Goal: Information Seeking & Learning: Learn about a topic

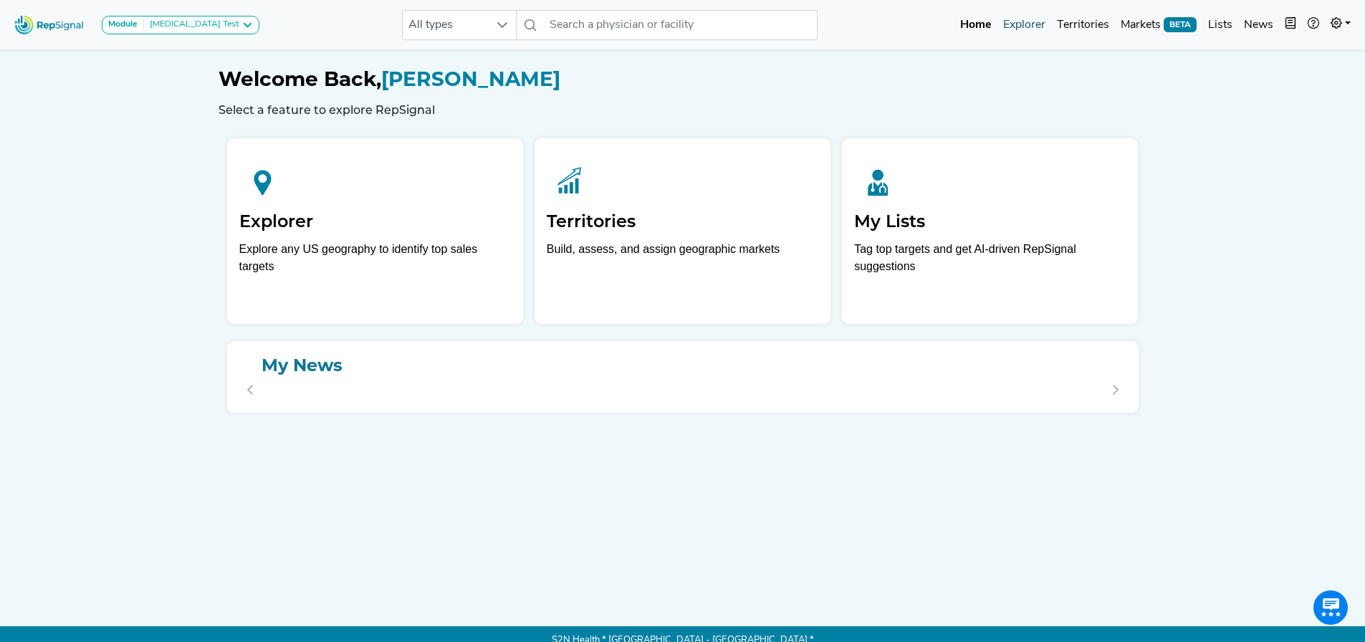
click at [906, 23] on link "Explorer" at bounding box center [1025, 25] width 54 height 29
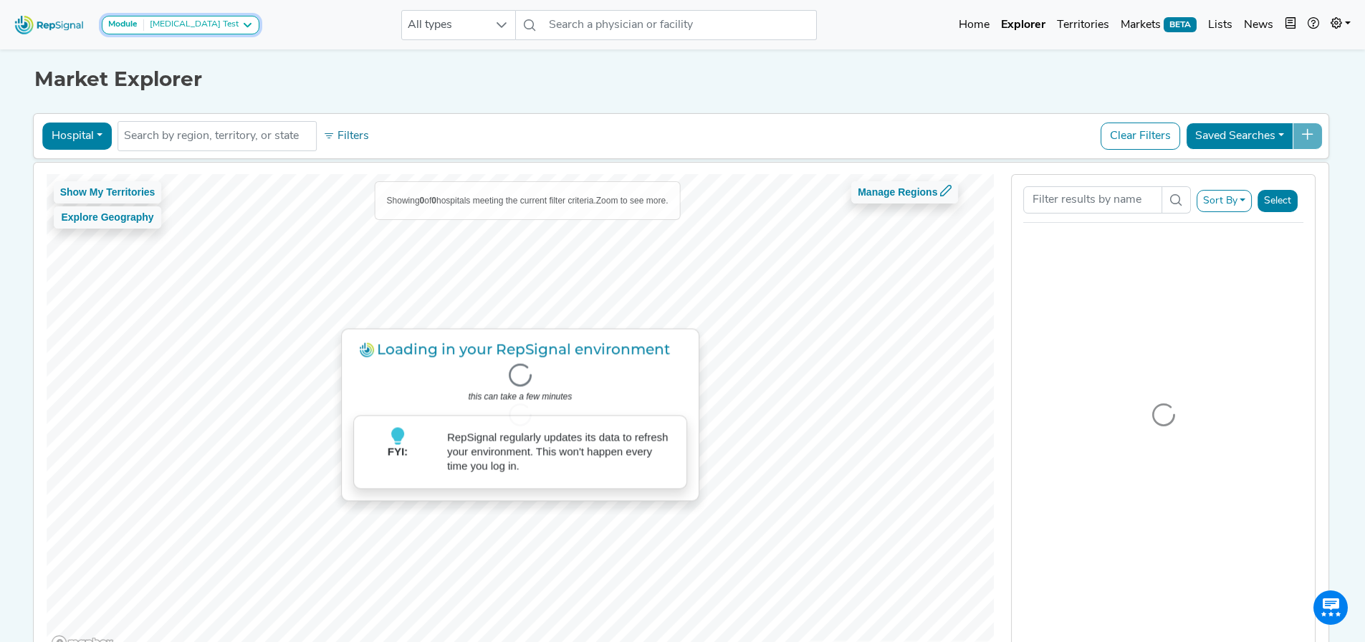
click at [180, 29] on div "[MEDICAL_DATA] Test" at bounding box center [191, 24] width 95 height 11
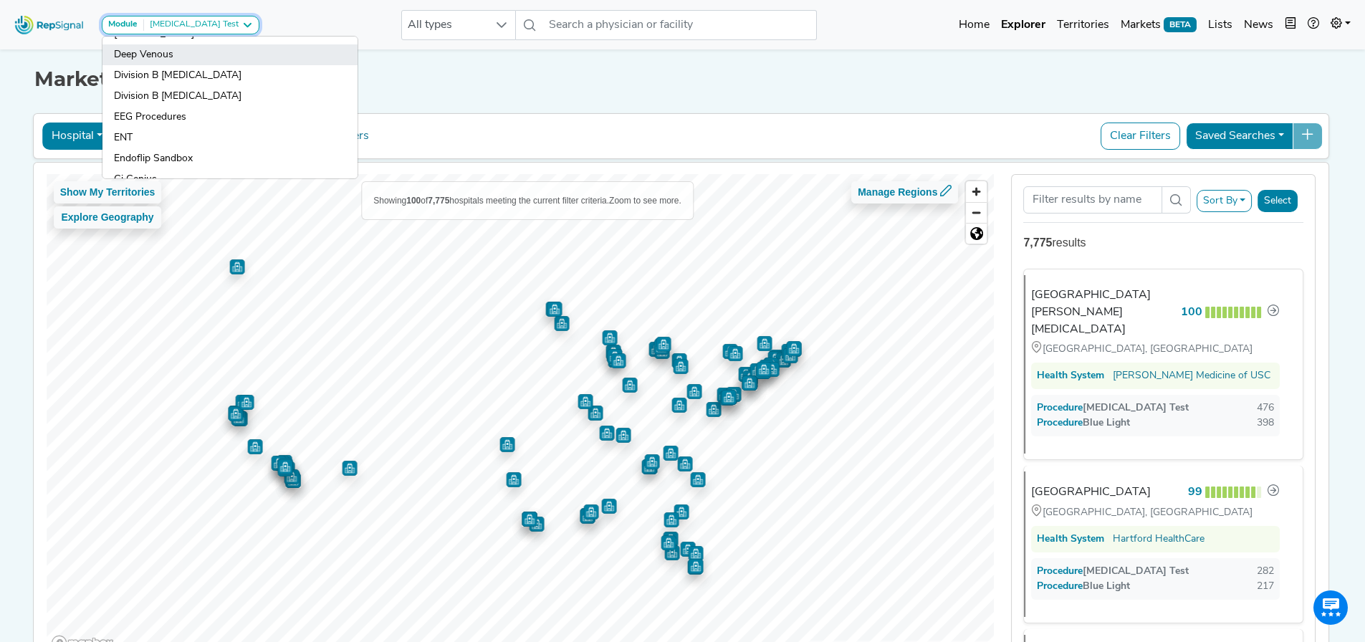
scroll to position [215, 0]
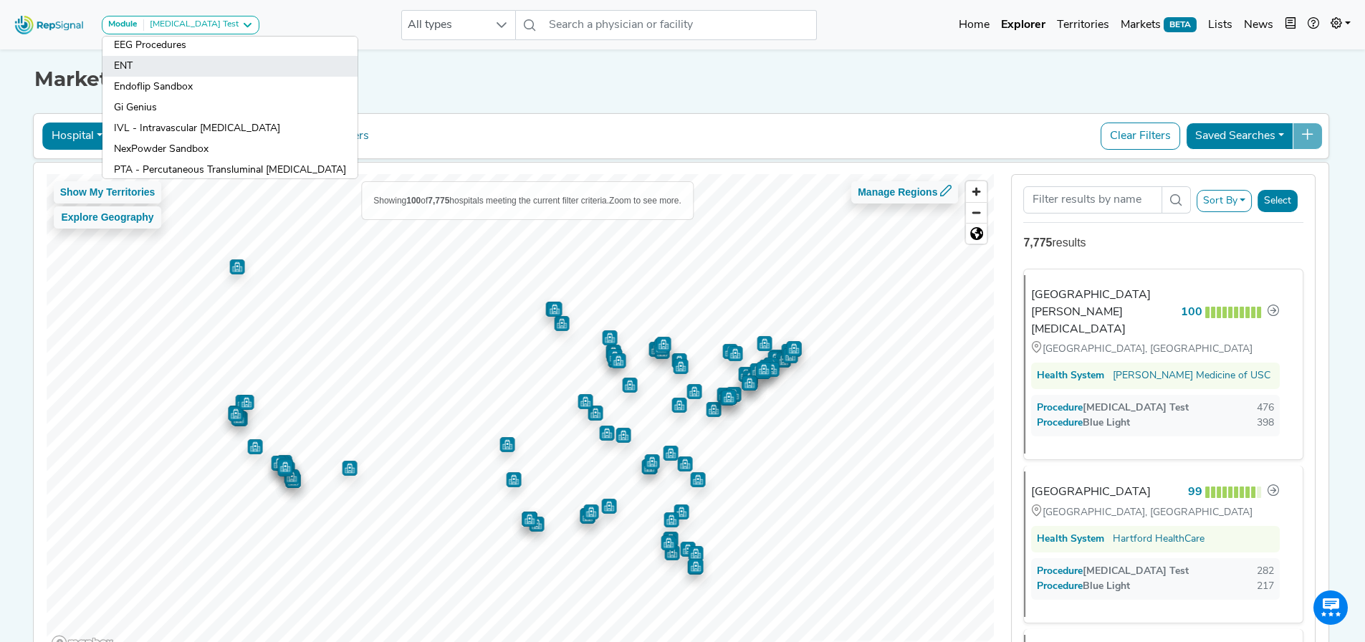
click at [125, 57] on link "ENT" at bounding box center [229, 66] width 255 height 21
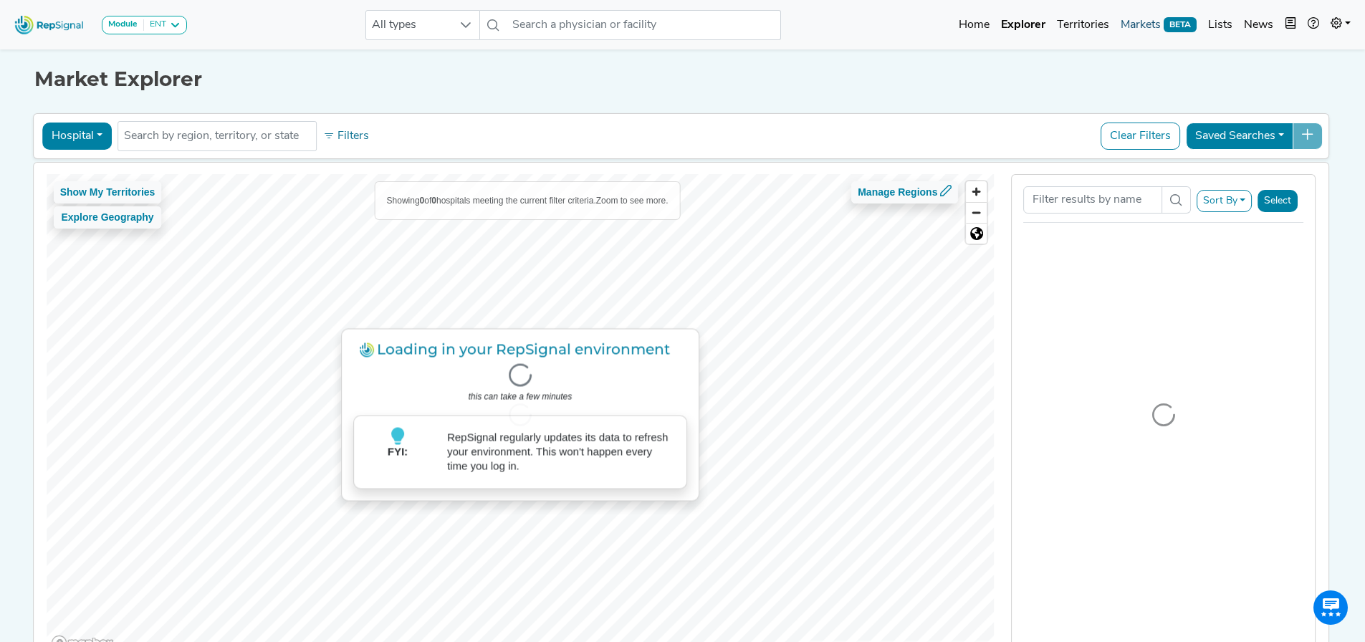
click at [906, 27] on link "Markets BETA" at bounding box center [1158, 25] width 87 height 29
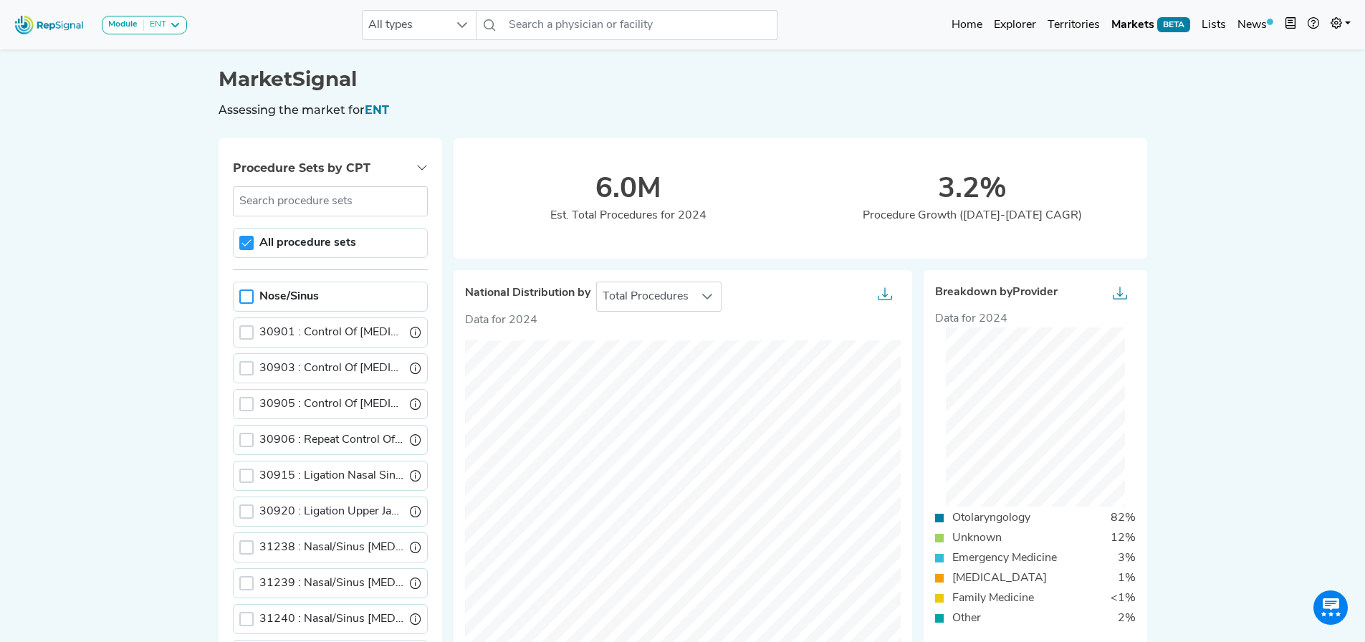
click at [252, 300] on div at bounding box center [246, 297] width 14 height 14
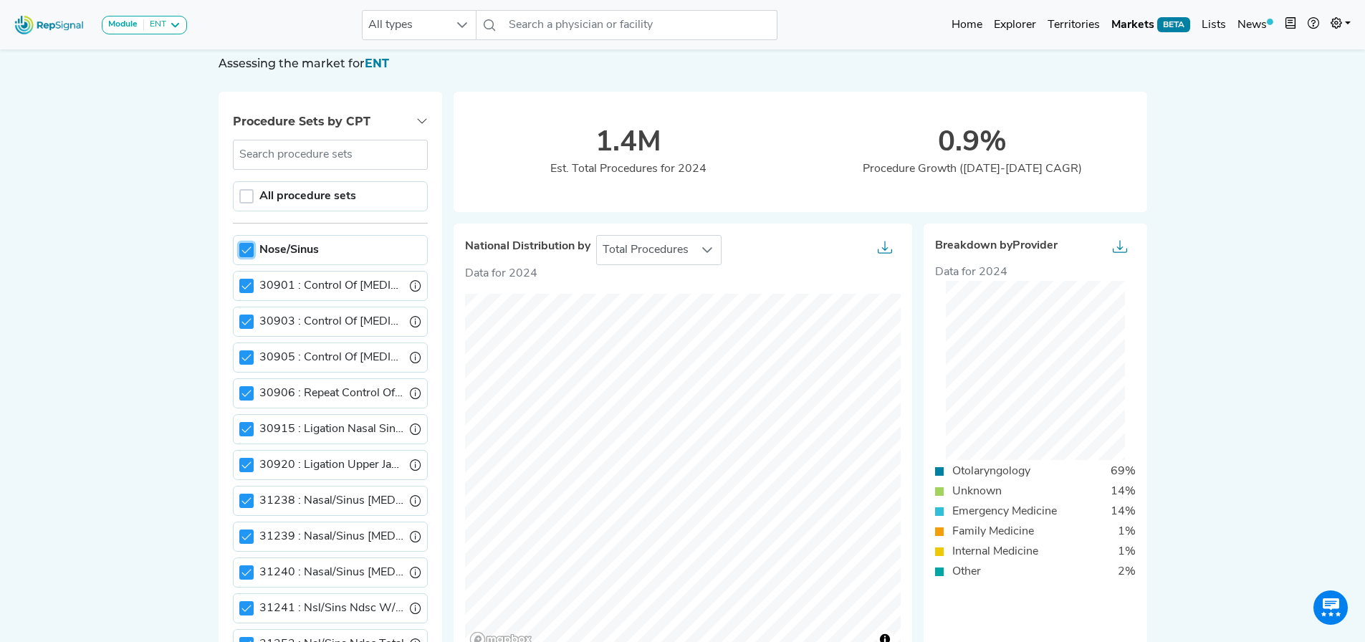
scroll to position [72, 0]
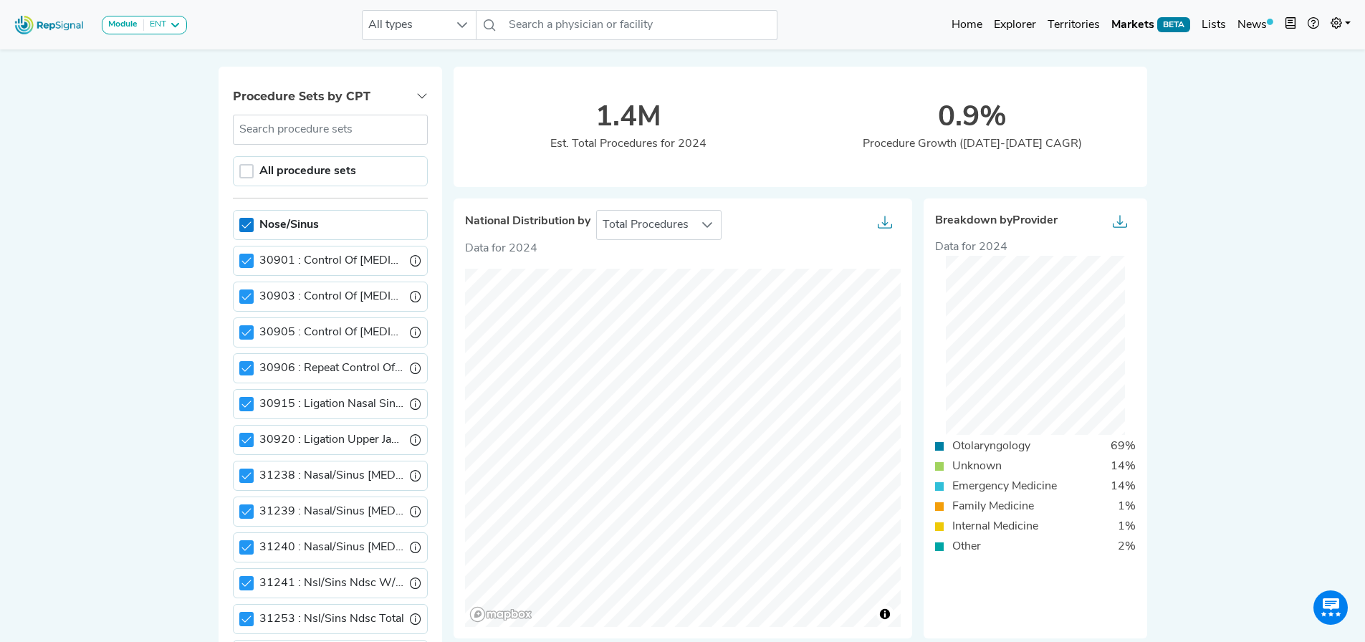
click at [246, 224] on icon at bounding box center [247, 225] width 10 height 10
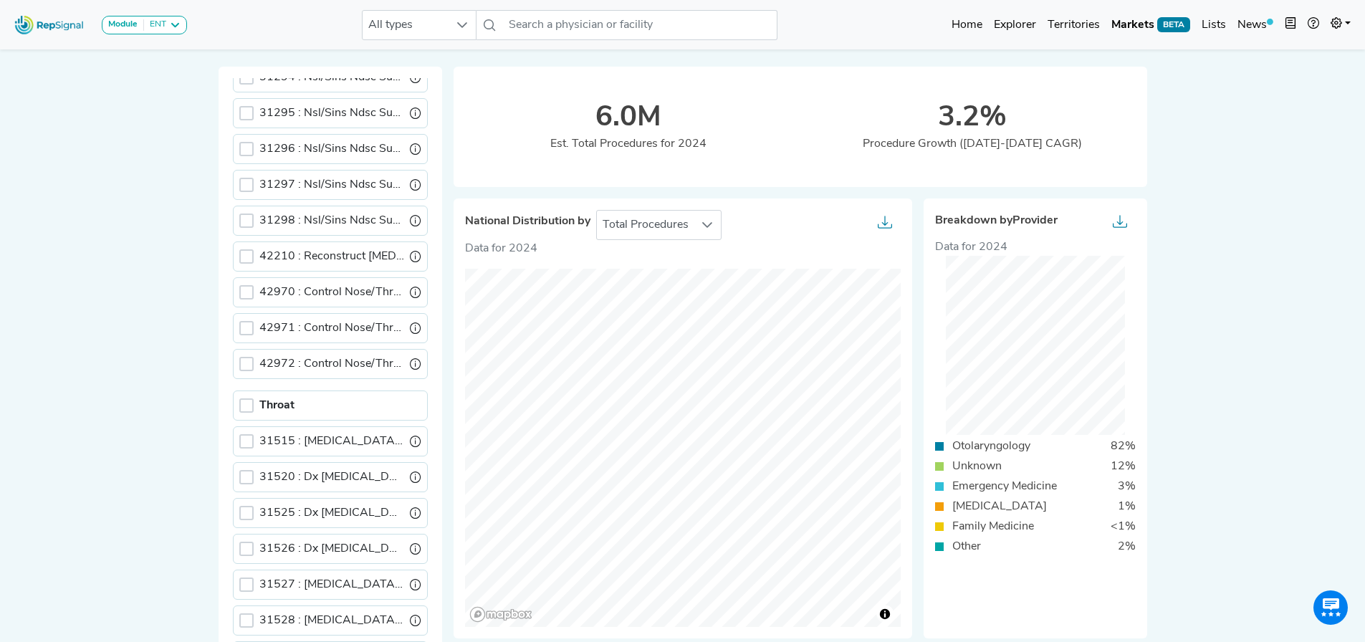
scroll to position [1075, 0]
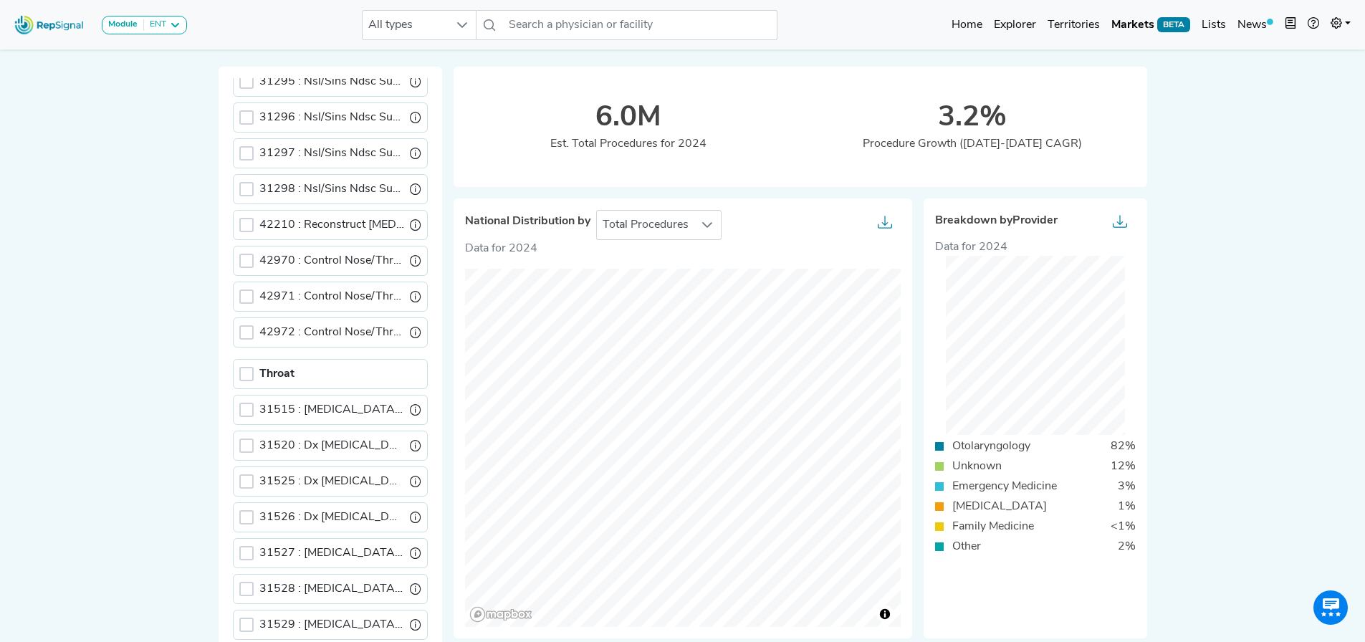
click at [247, 376] on div at bounding box center [246, 374] width 14 height 14
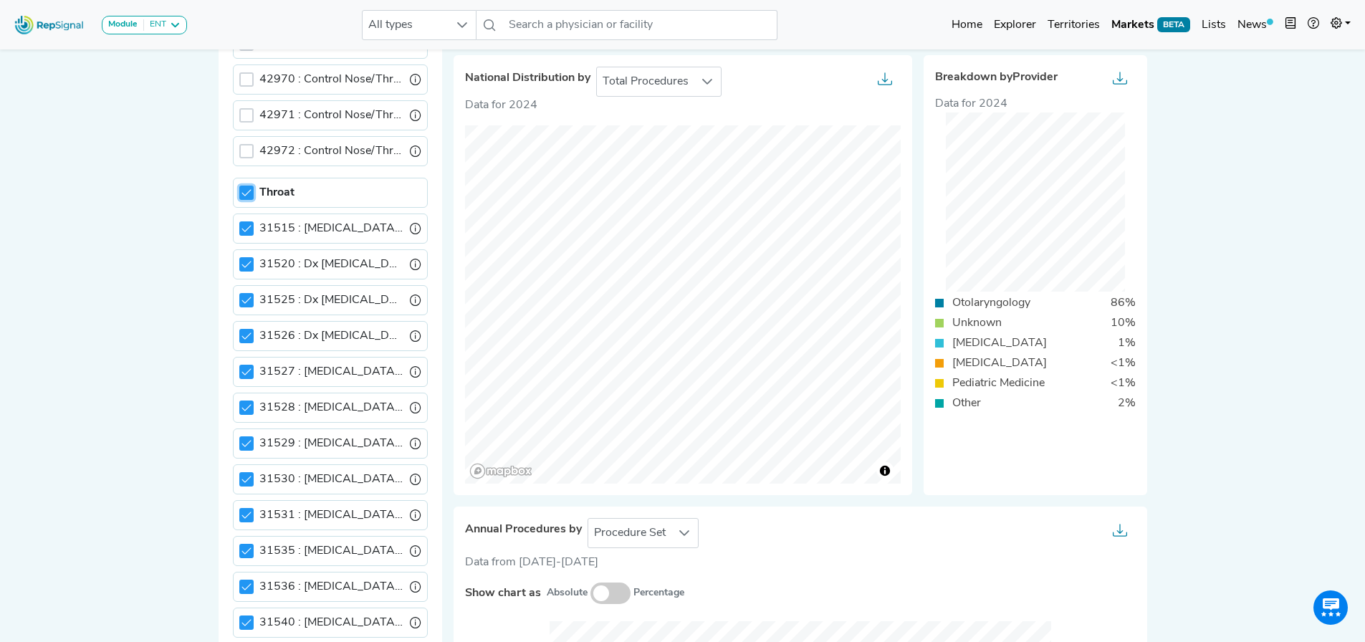
scroll to position [1147, 0]
click at [249, 156] on icon at bounding box center [247, 159] width 10 height 10
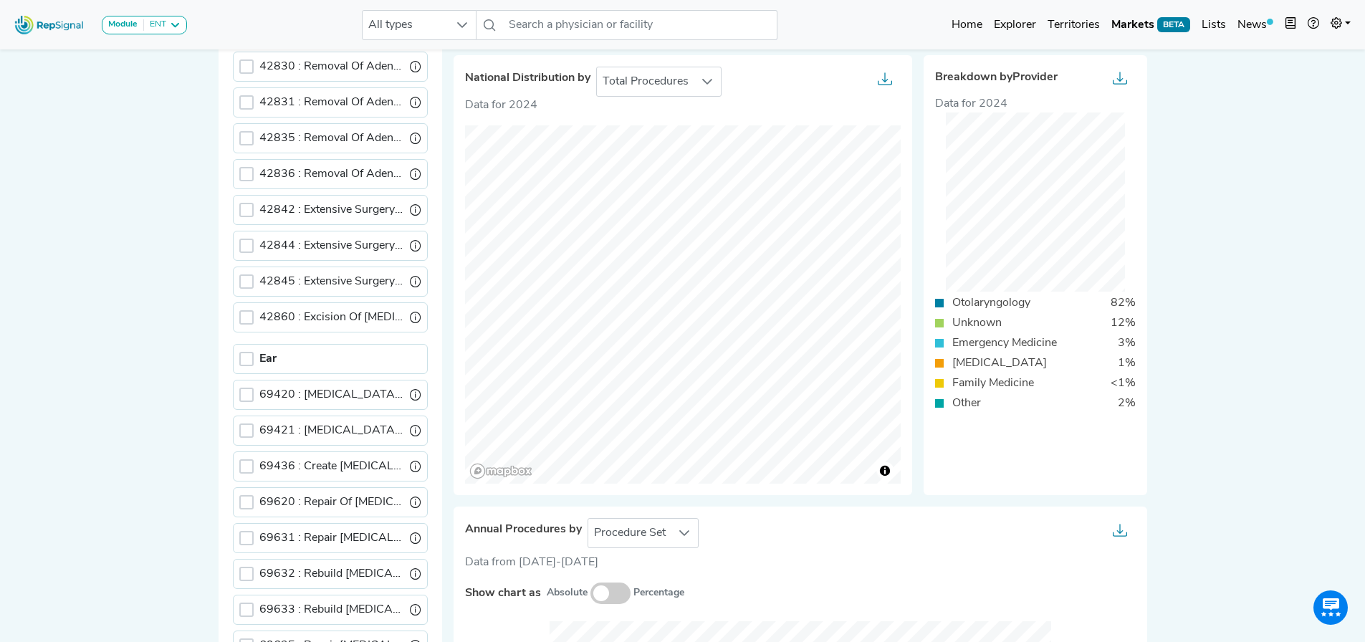
scroll to position [2509, 0]
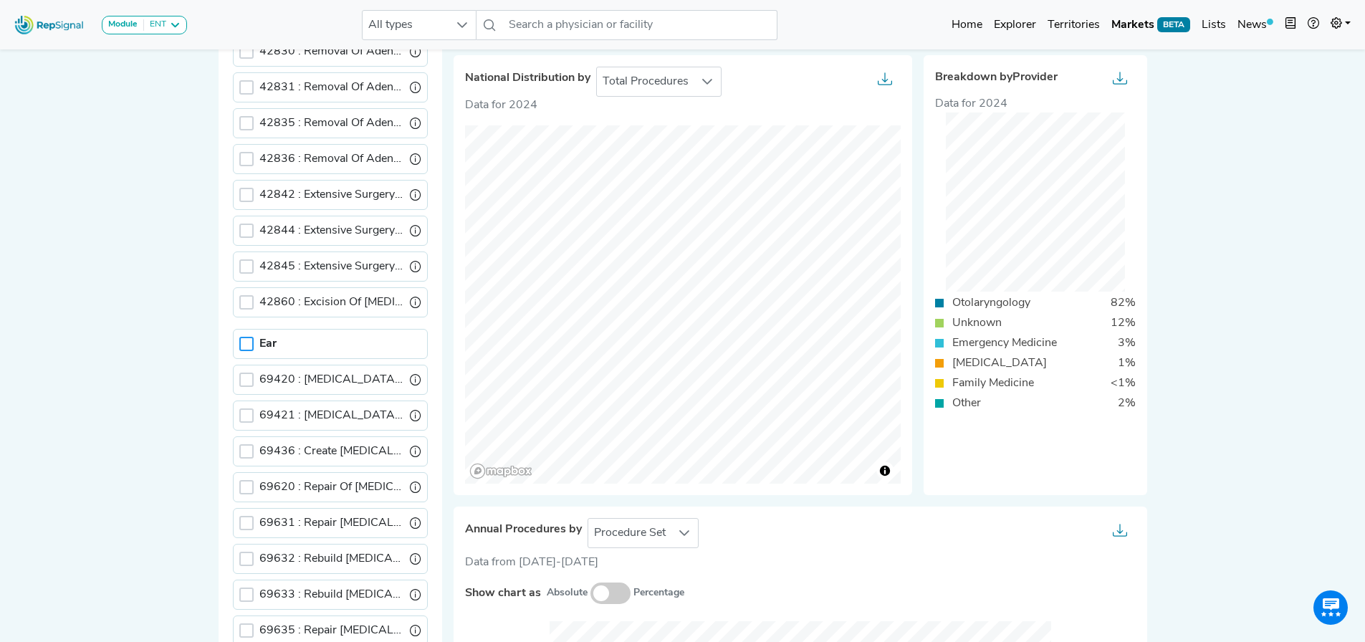
click at [244, 341] on div at bounding box center [246, 344] width 14 height 14
click at [244, 341] on icon at bounding box center [247, 344] width 10 height 10
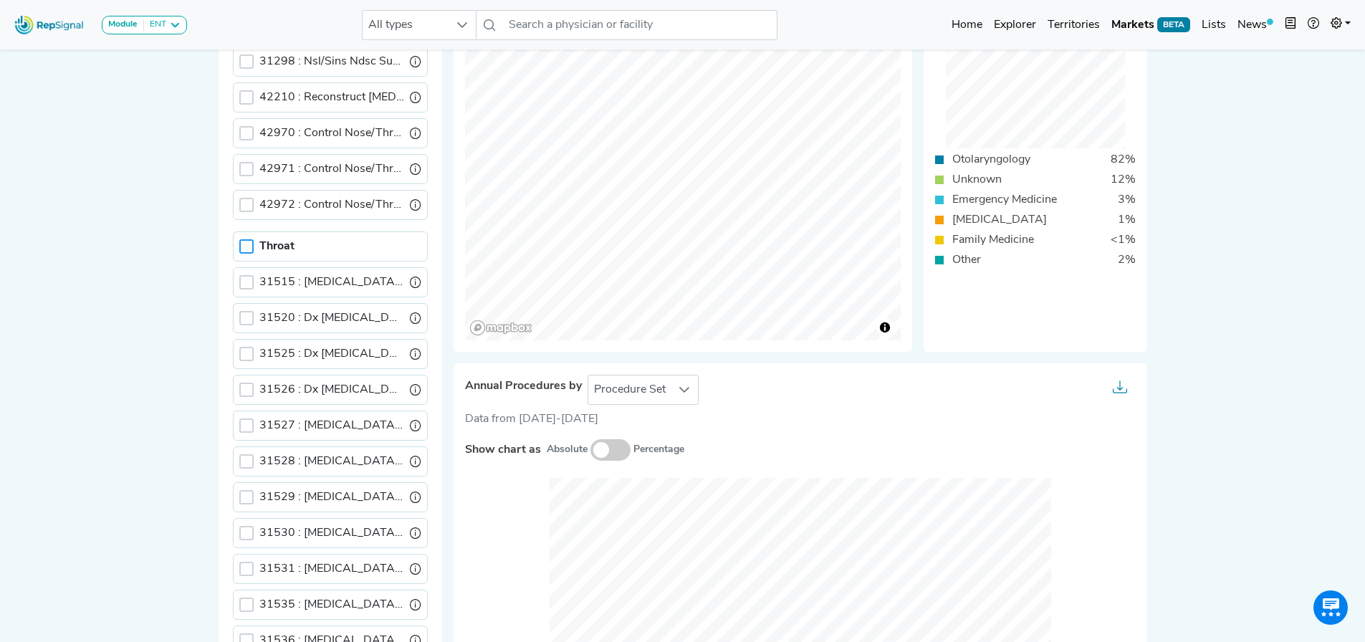
scroll to position [788, 0]
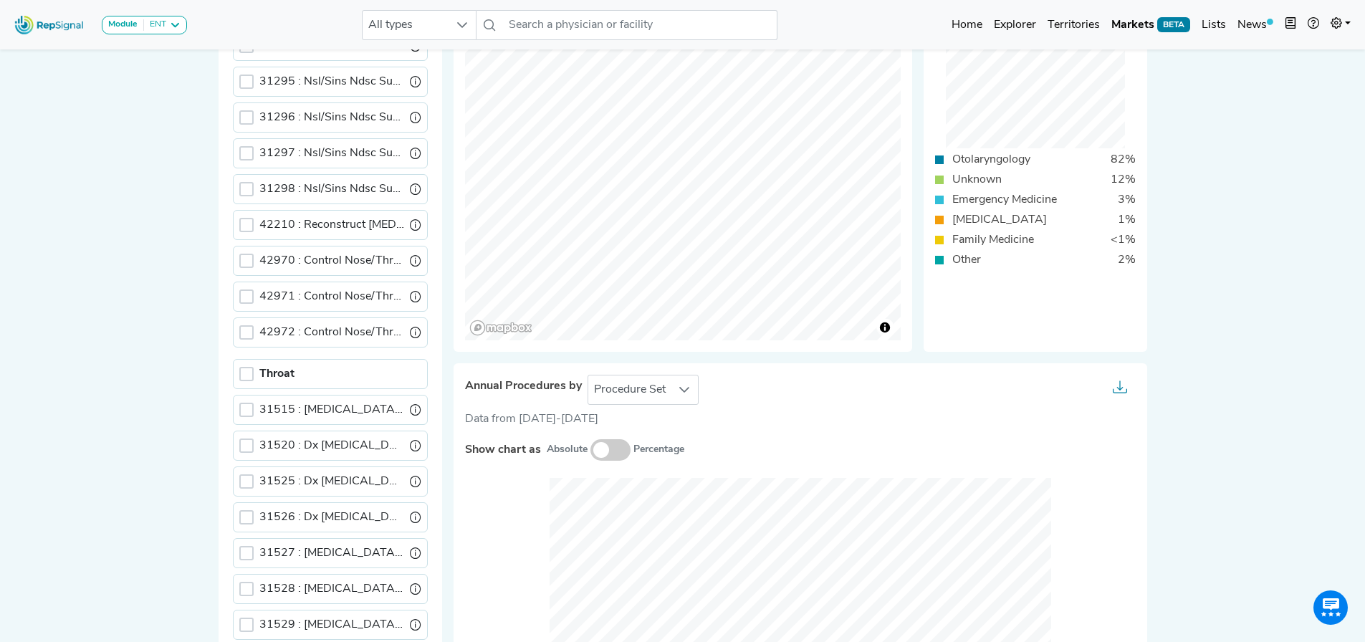
drag, startPoint x: 248, startPoint y: 373, endPoint x: 177, endPoint y: 347, distance: 75.5
click at [248, 373] on div at bounding box center [246, 374] width 14 height 14
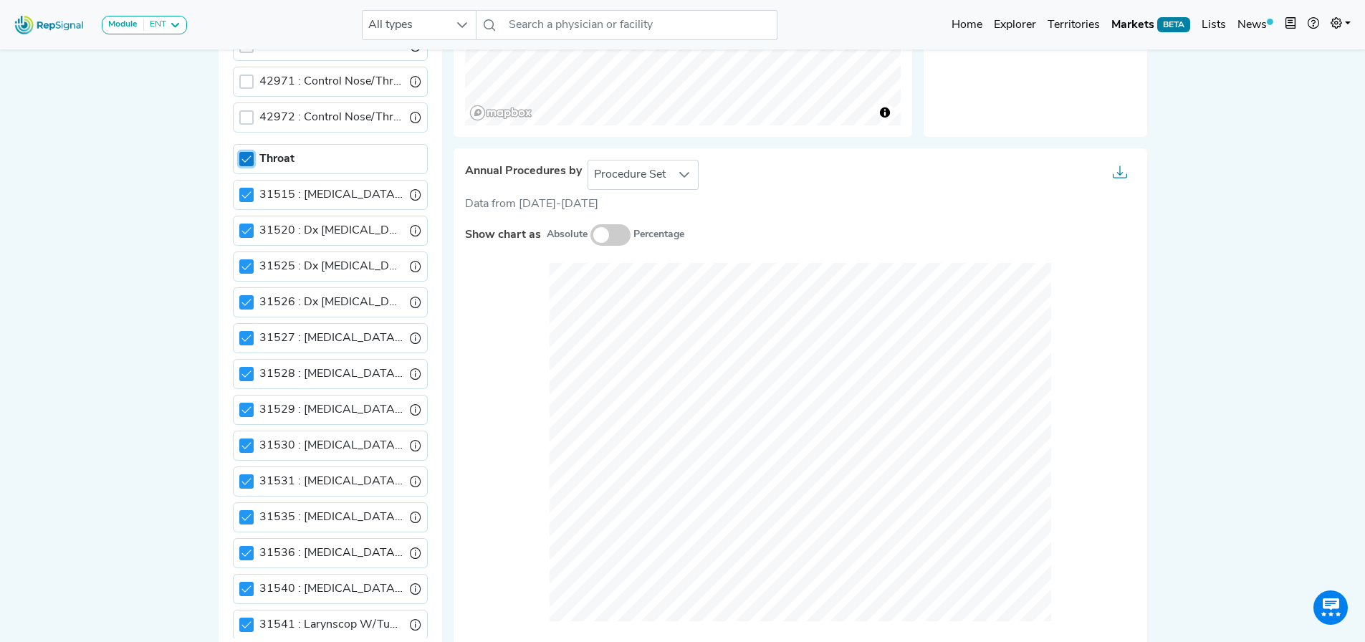
click at [243, 160] on icon at bounding box center [246, 159] width 9 height 6
click at [247, 194] on div at bounding box center [246, 195] width 14 height 14
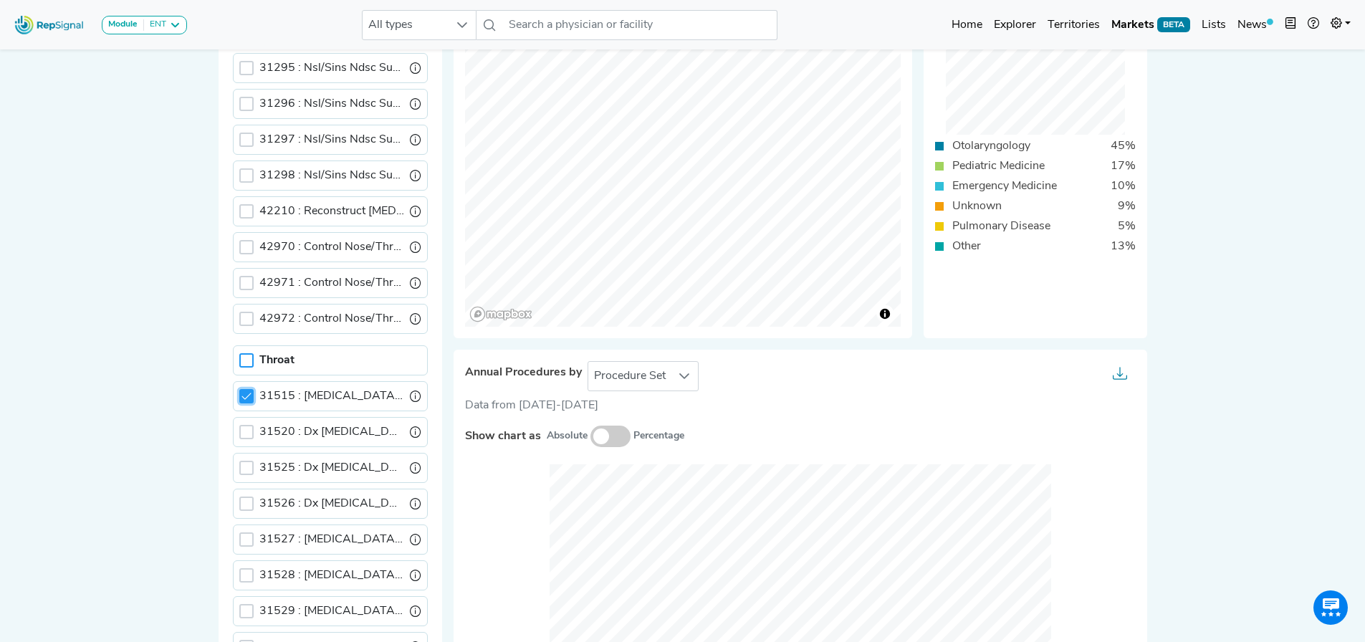
scroll to position [430, 0]
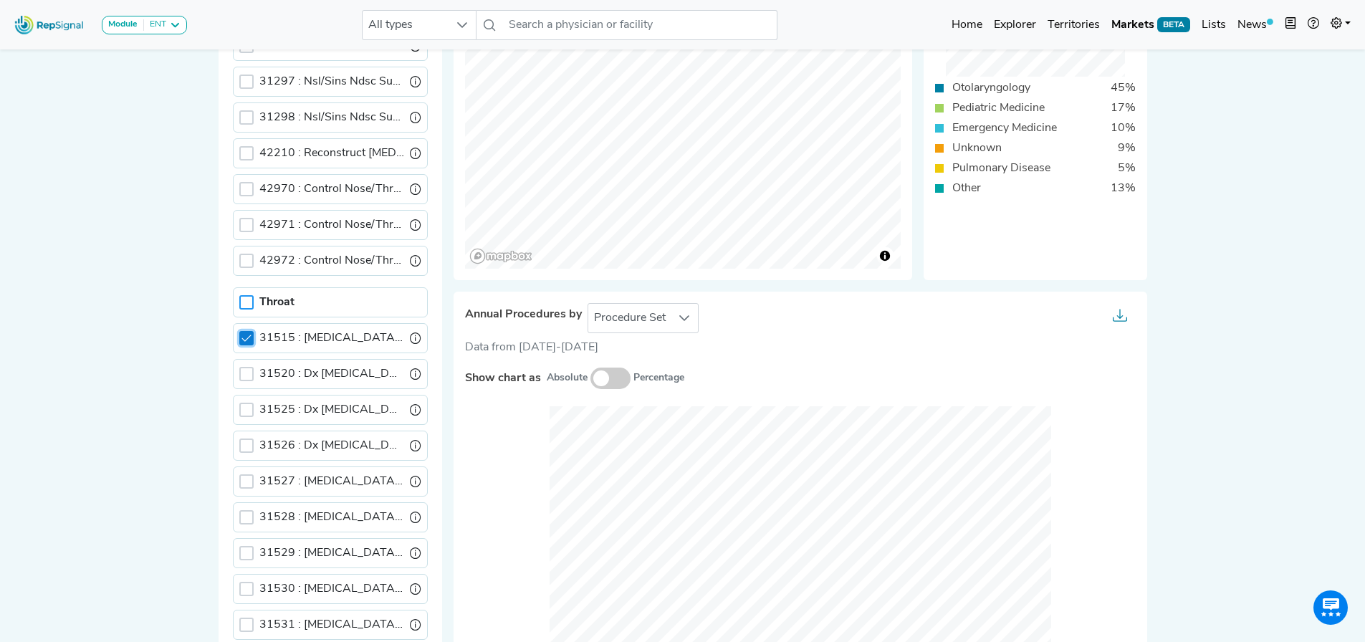
click at [240, 343] on div at bounding box center [246, 338] width 14 height 14
click at [245, 371] on div at bounding box center [246, 374] width 14 height 14
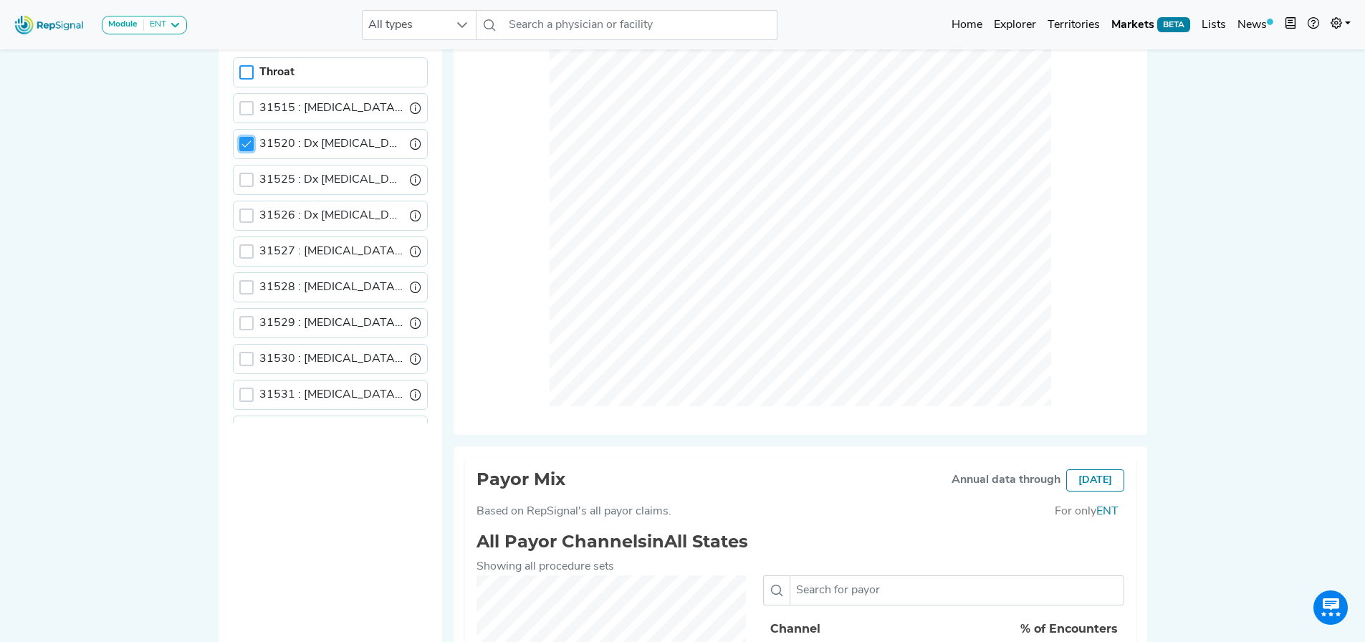
scroll to position [645, 0]
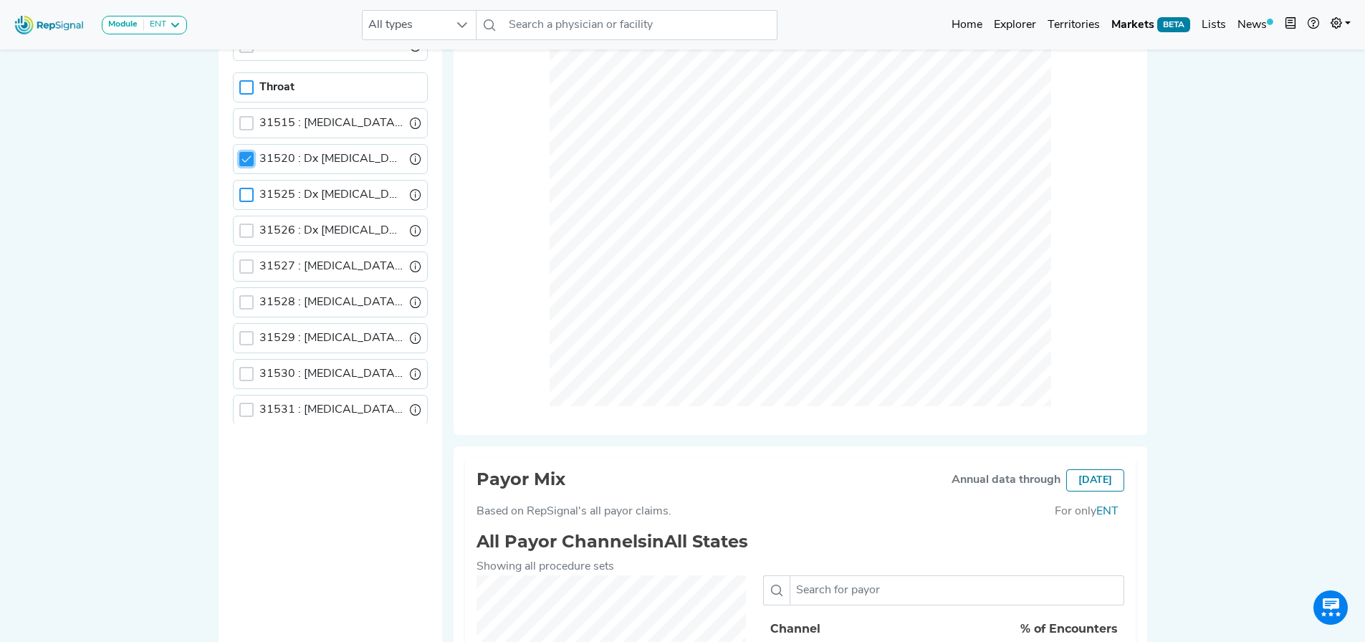
click at [250, 160] on icon at bounding box center [247, 159] width 10 height 10
click at [249, 194] on div at bounding box center [246, 195] width 14 height 14
click at [249, 194] on icon at bounding box center [246, 194] width 9 height 6
click at [239, 234] on div at bounding box center [246, 231] width 14 height 14
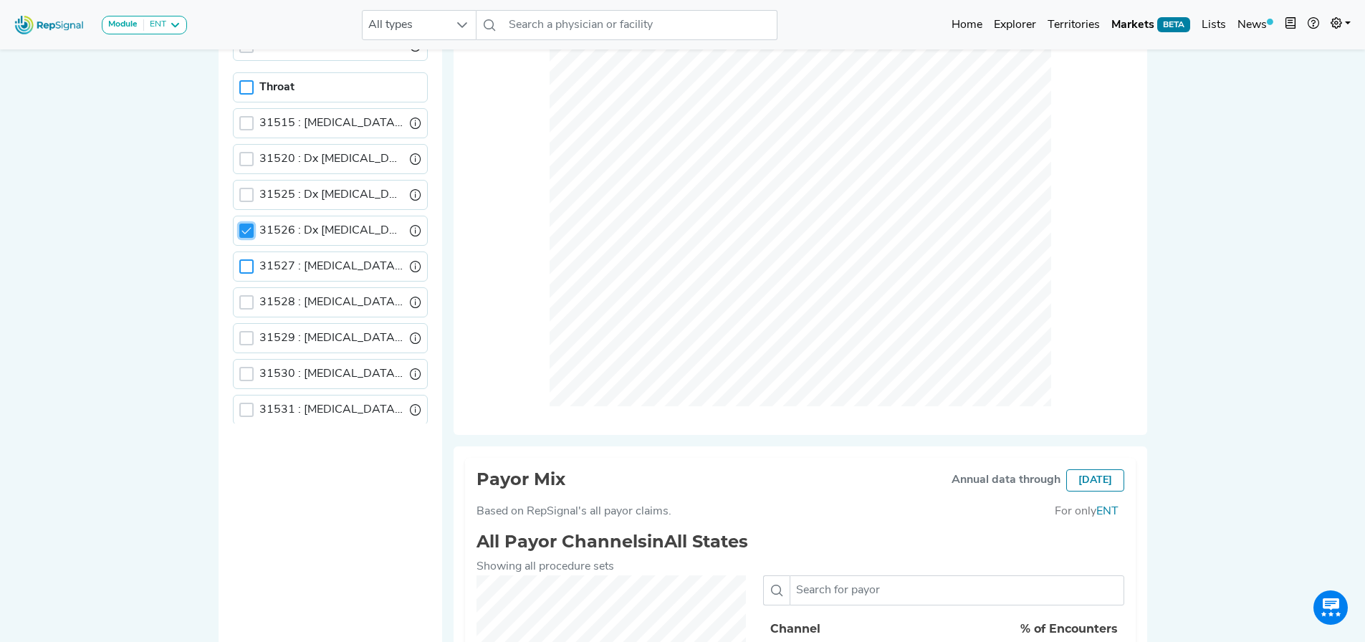
drag, startPoint x: 242, startPoint y: 234, endPoint x: 241, endPoint y: 261, distance: 27.3
click at [243, 234] on icon at bounding box center [247, 231] width 10 height 10
click at [242, 266] on div at bounding box center [246, 266] width 14 height 14
click at [254, 265] on div "31527 : [MEDICAL_DATA] For Treatment" at bounding box center [330, 267] width 195 height 30
click at [249, 269] on icon at bounding box center [247, 267] width 10 height 10
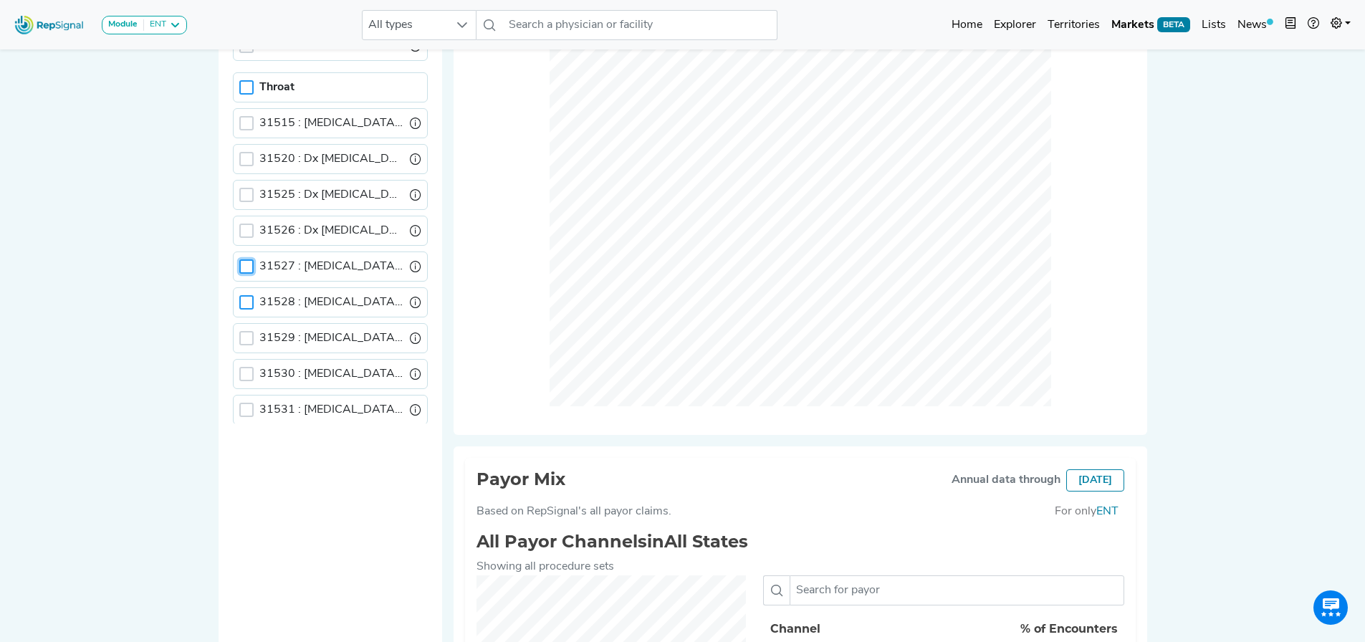
click at [247, 301] on div at bounding box center [246, 302] width 14 height 14
click at [247, 302] on icon at bounding box center [247, 302] width 10 height 10
click at [247, 334] on div at bounding box center [246, 338] width 14 height 14
click at [247, 334] on icon at bounding box center [247, 338] width 10 height 10
click at [245, 364] on div "31530 : [MEDICAL_DATA] W/Fb Removal" at bounding box center [330, 374] width 195 height 30
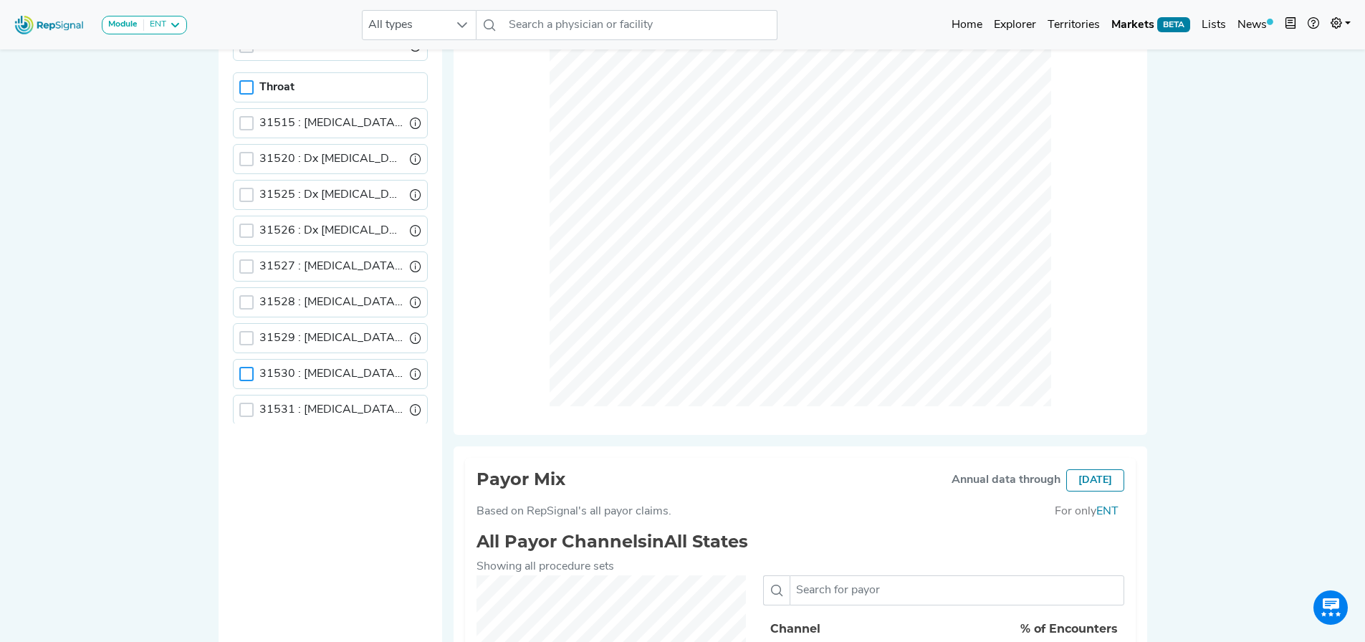
click at [247, 371] on div at bounding box center [246, 374] width 14 height 14
click at [247, 371] on icon at bounding box center [247, 374] width 10 height 10
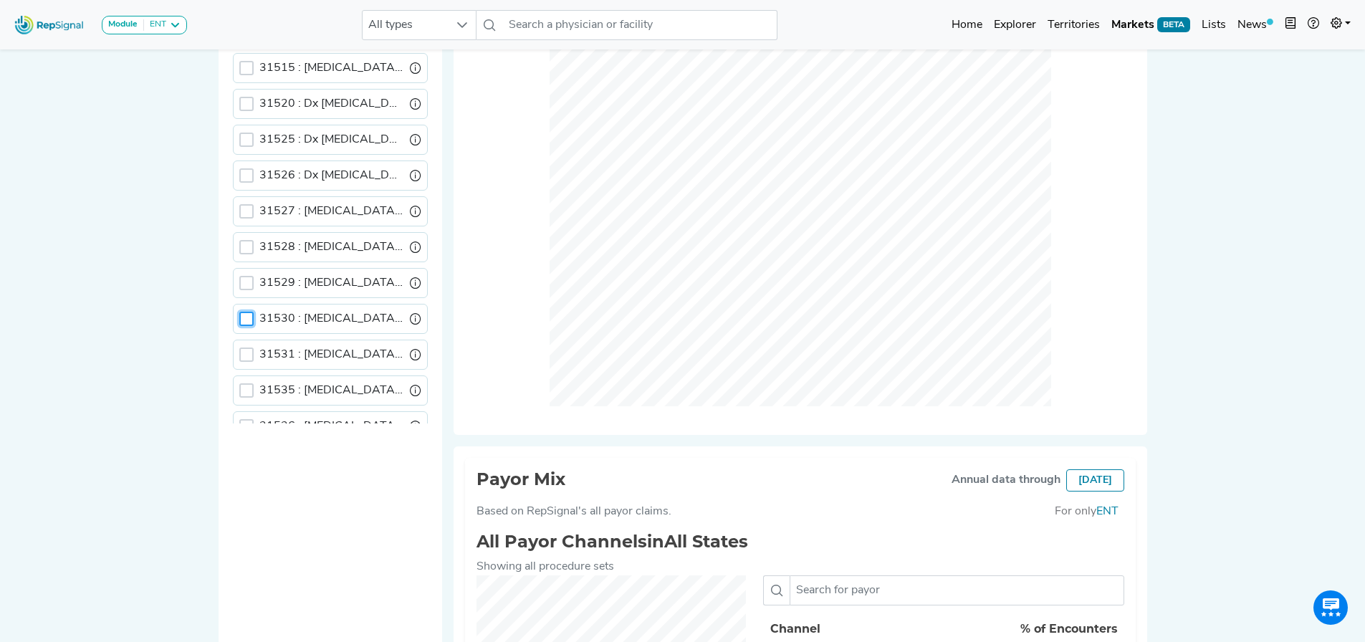
scroll to position [0, 0]
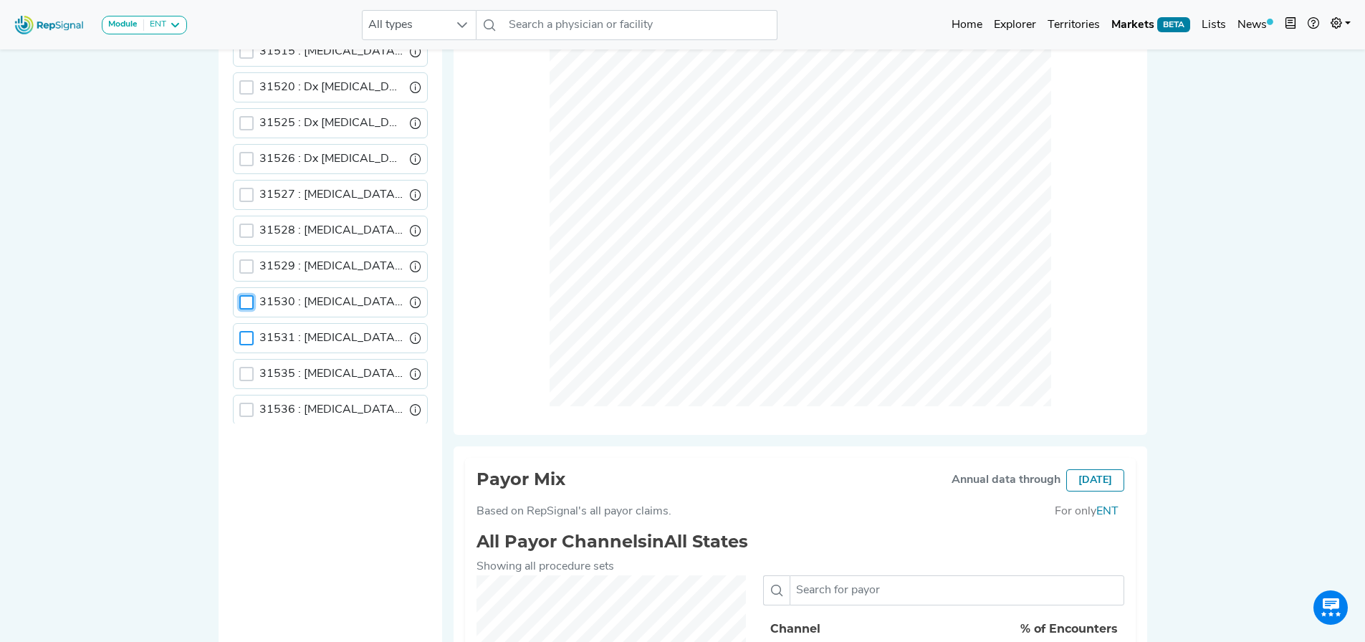
click at [243, 343] on div at bounding box center [246, 338] width 14 height 14
click at [243, 343] on icon at bounding box center [247, 338] width 10 height 10
click at [244, 374] on div at bounding box center [246, 374] width 14 height 14
click at [244, 374] on icon at bounding box center [247, 374] width 10 height 10
click at [245, 265] on div at bounding box center [246, 266] width 14 height 14
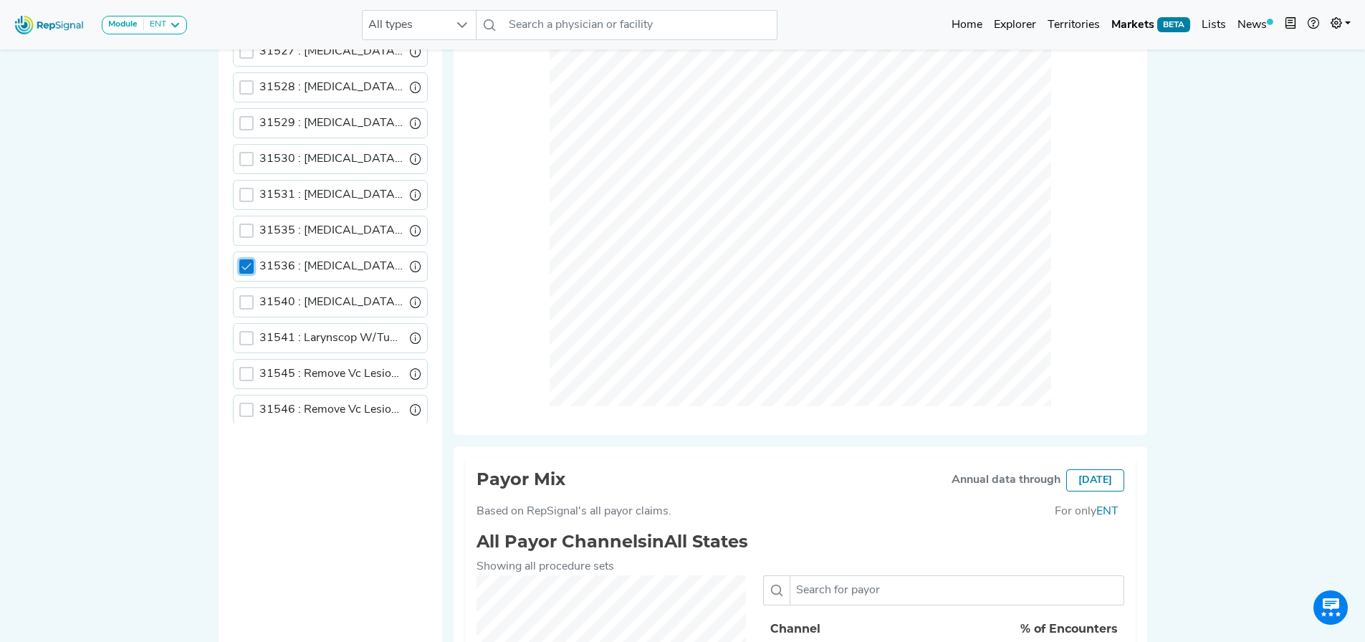
click at [246, 265] on icon at bounding box center [247, 267] width 10 height 10
click at [251, 305] on div at bounding box center [246, 302] width 14 height 14
click at [250, 305] on icon at bounding box center [247, 302] width 10 height 10
click at [249, 338] on div at bounding box center [246, 338] width 14 height 14
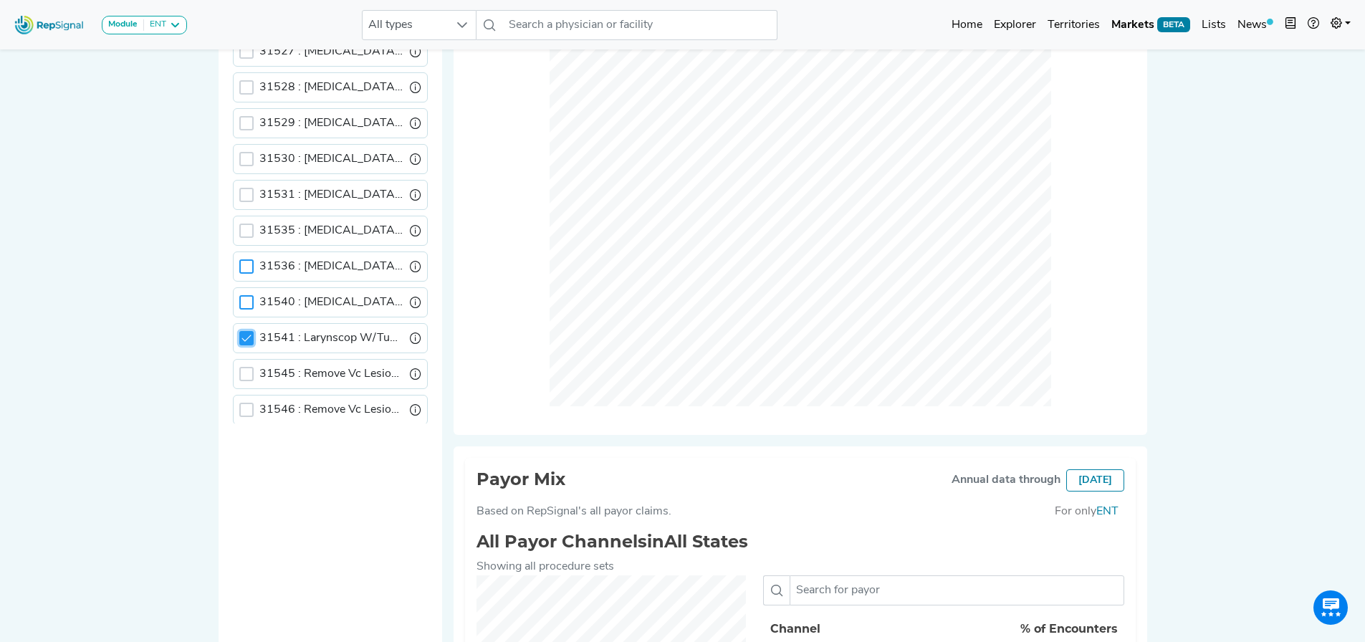
click at [248, 338] on icon at bounding box center [246, 338] width 9 height 6
click at [249, 378] on div at bounding box center [246, 374] width 14 height 14
click at [249, 378] on icon at bounding box center [247, 374] width 10 height 10
click at [241, 268] on div at bounding box center [246, 266] width 14 height 14
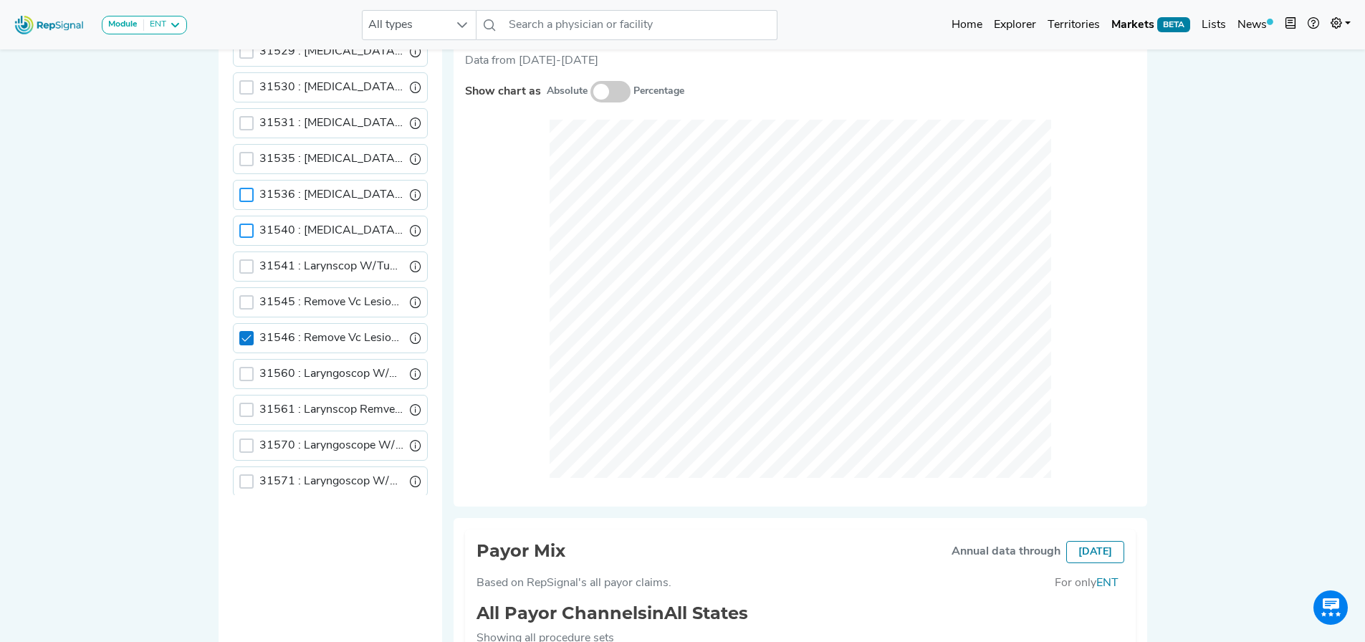
drag, startPoint x: 242, startPoint y: 340, endPoint x: 247, endPoint y: 366, distance: 27.0
click at [242, 340] on icon at bounding box center [247, 338] width 10 height 10
click at [248, 362] on div "31560 : Laryngoscop W/Arytenoidectom" at bounding box center [330, 374] width 195 height 30
click at [244, 378] on div at bounding box center [246, 374] width 14 height 14
click at [249, 370] on icon at bounding box center [247, 374] width 10 height 10
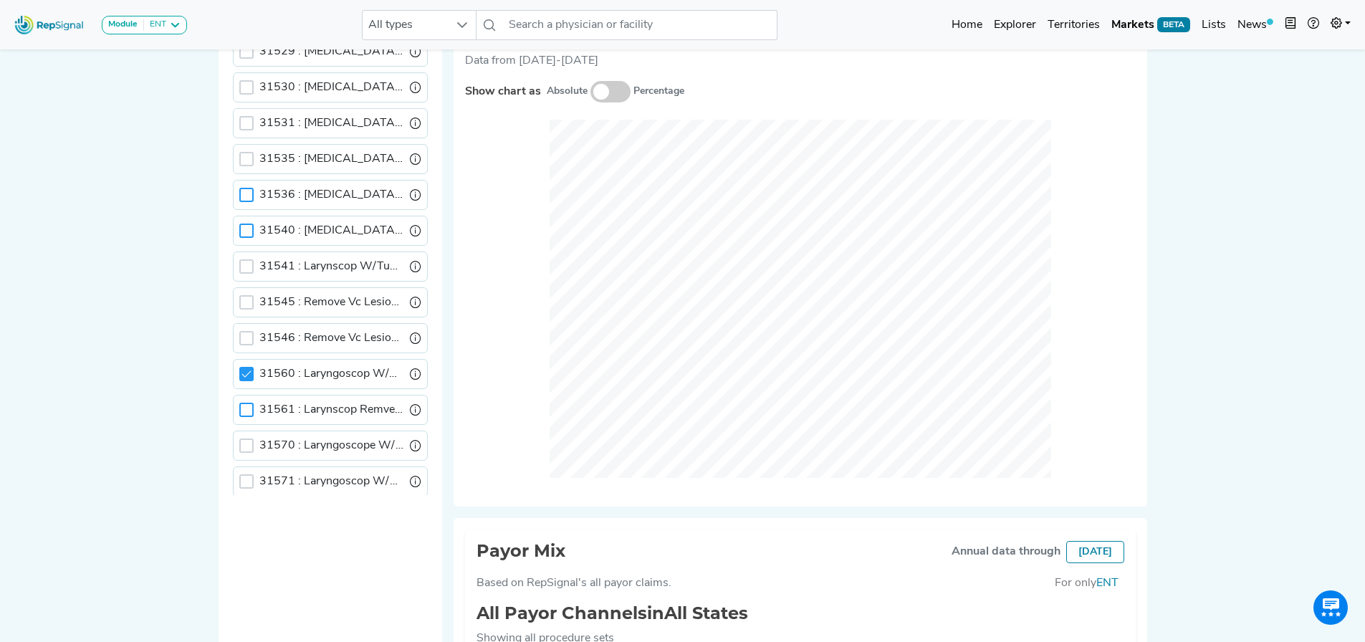
click at [246, 383] on div at bounding box center [246, 410] width 14 height 14
click at [246, 383] on icon at bounding box center [247, 410] width 10 height 10
click at [243, 383] on div at bounding box center [246, 446] width 14 height 14
click at [247, 383] on icon at bounding box center [247, 446] width 10 height 10
click at [247, 383] on div at bounding box center [246, 481] width 14 height 14
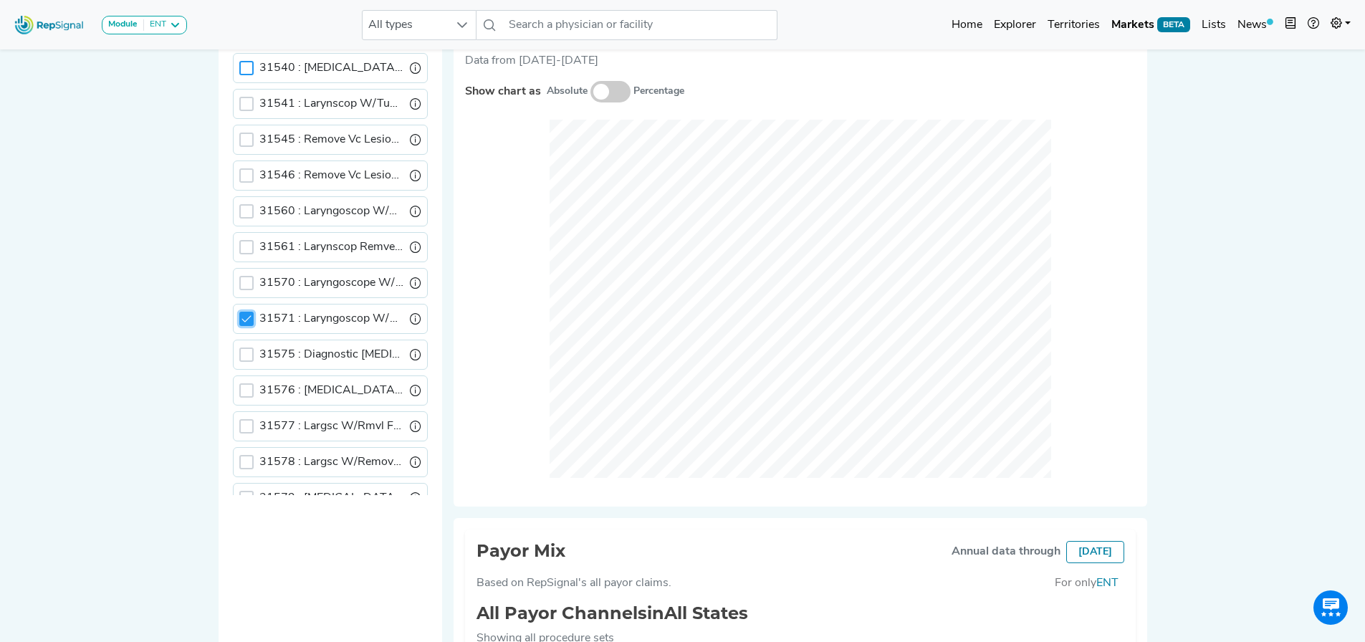
scroll to position [1290, 0]
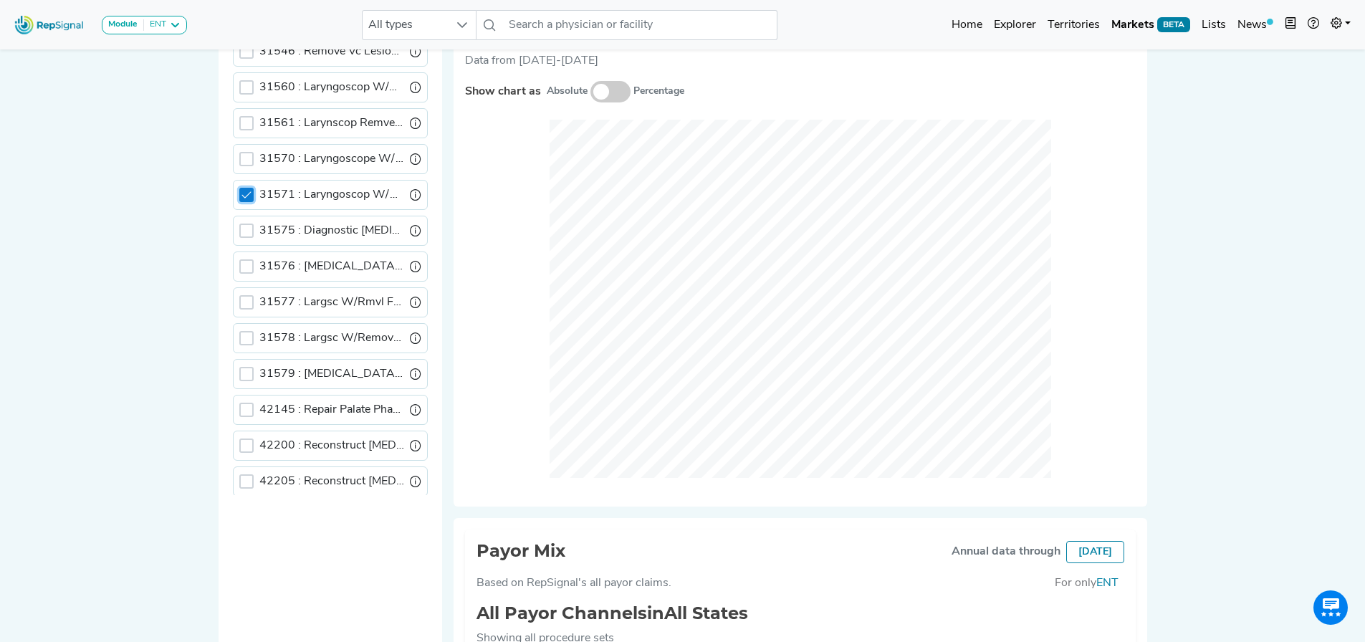
click at [246, 190] on icon at bounding box center [247, 195] width 10 height 10
click at [250, 225] on div at bounding box center [246, 231] width 14 height 14
click at [247, 268] on div at bounding box center [246, 266] width 14 height 14
click at [247, 237] on div at bounding box center [246, 231] width 14 height 14
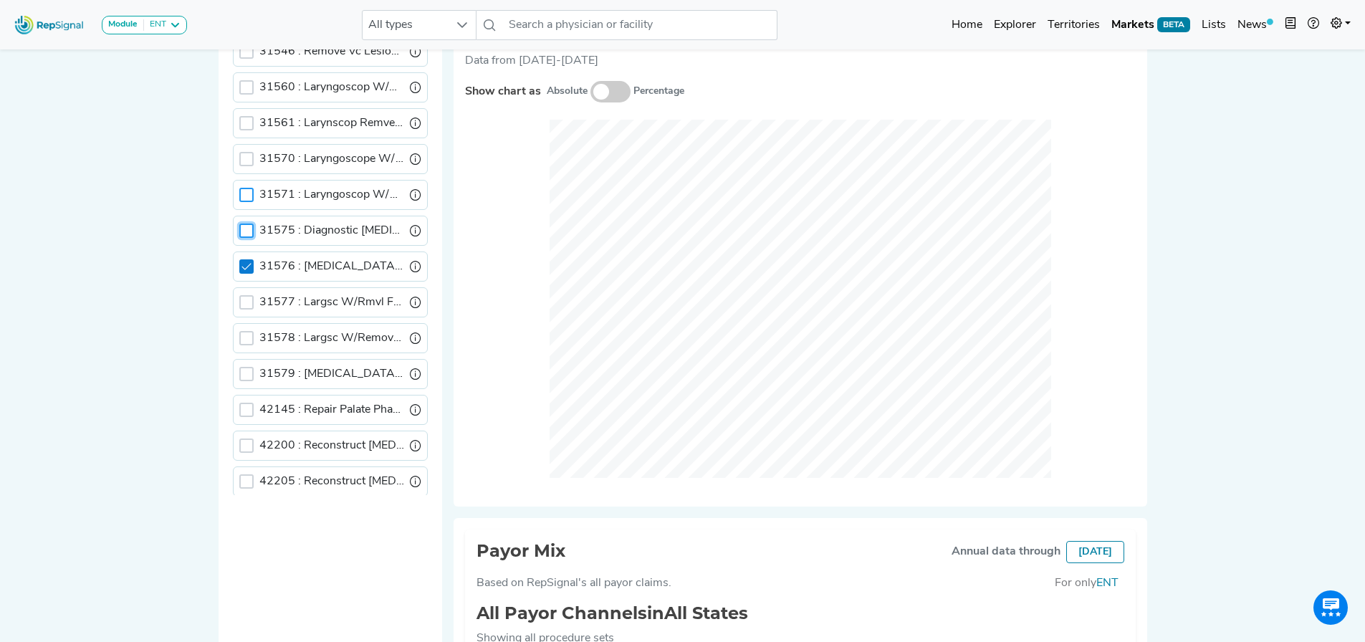
click at [249, 266] on icon at bounding box center [247, 267] width 10 height 10
drag, startPoint x: 246, startPoint y: 302, endPoint x: 247, endPoint y: 314, distance: 11.6
click at [246, 303] on div at bounding box center [246, 302] width 14 height 14
click at [247, 300] on icon at bounding box center [247, 302] width 10 height 10
click at [245, 335] on div at bounding box center [246, 338] width 14 height 14
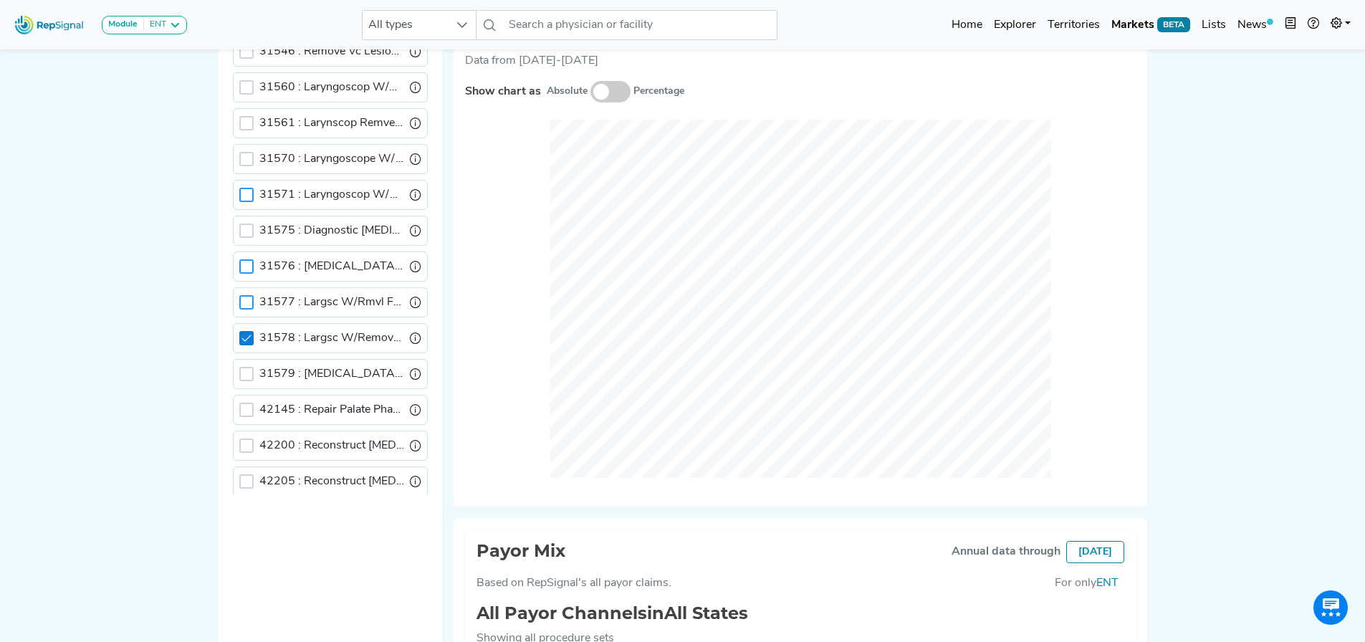
click at [245, 335] on icon at bounding box center [247, 338] width 10 height 10
click at [244, 370] on div at bounding box center [246, 374] width 14 height 14
drag, startPoint x: 245, startPoint y: 371, endPoint x: 245, endPoint y: 396, distance: 25.8
click at [246, 371] on icon at bounding box center [247, 374] width 10 height 10
click at [244, 383] on div "42145 : Repair Palate Pharynx/Uvula" at bounding box center [330, 410] width 195 height 30
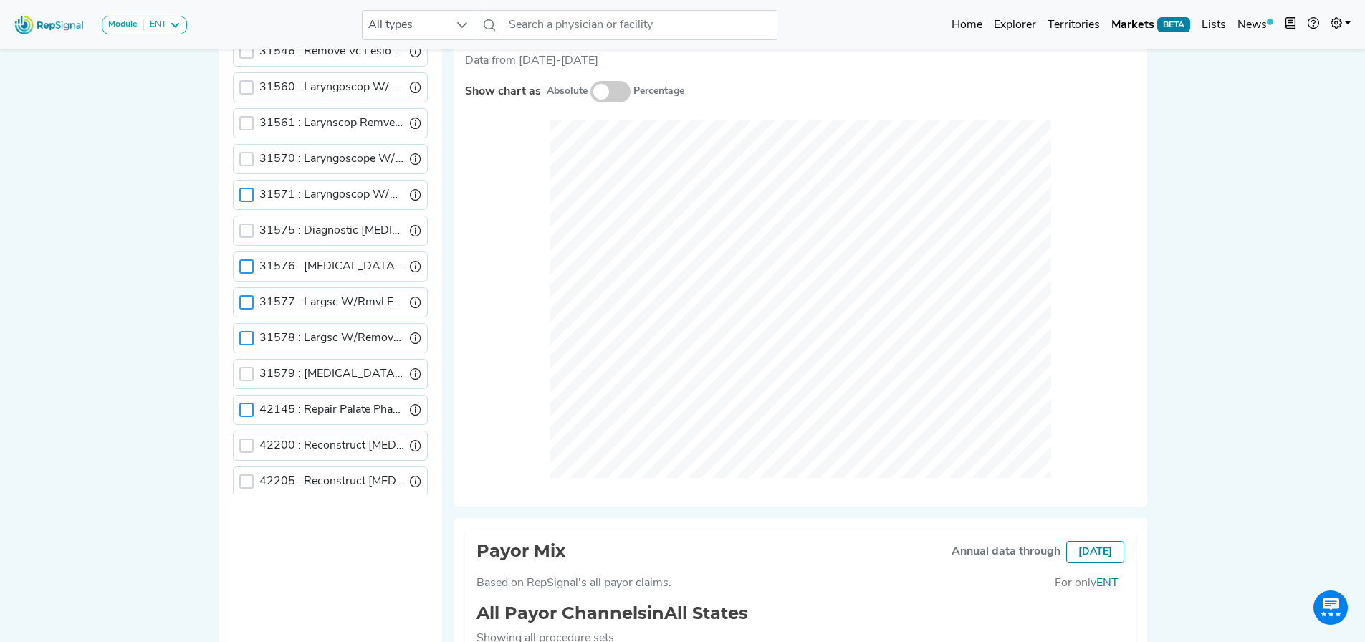
click at [245, 383] on div at bounding box center [246, 410] width 14 height 14
click at [245, 383] on icon at bounding box center [246, 409] width 9 height 6
click at [247, 383] on div at bounding box center [246, 446] width 14 height 14
click at [248, 383] on icon at bounding box center [247, 446] width 10 height 10
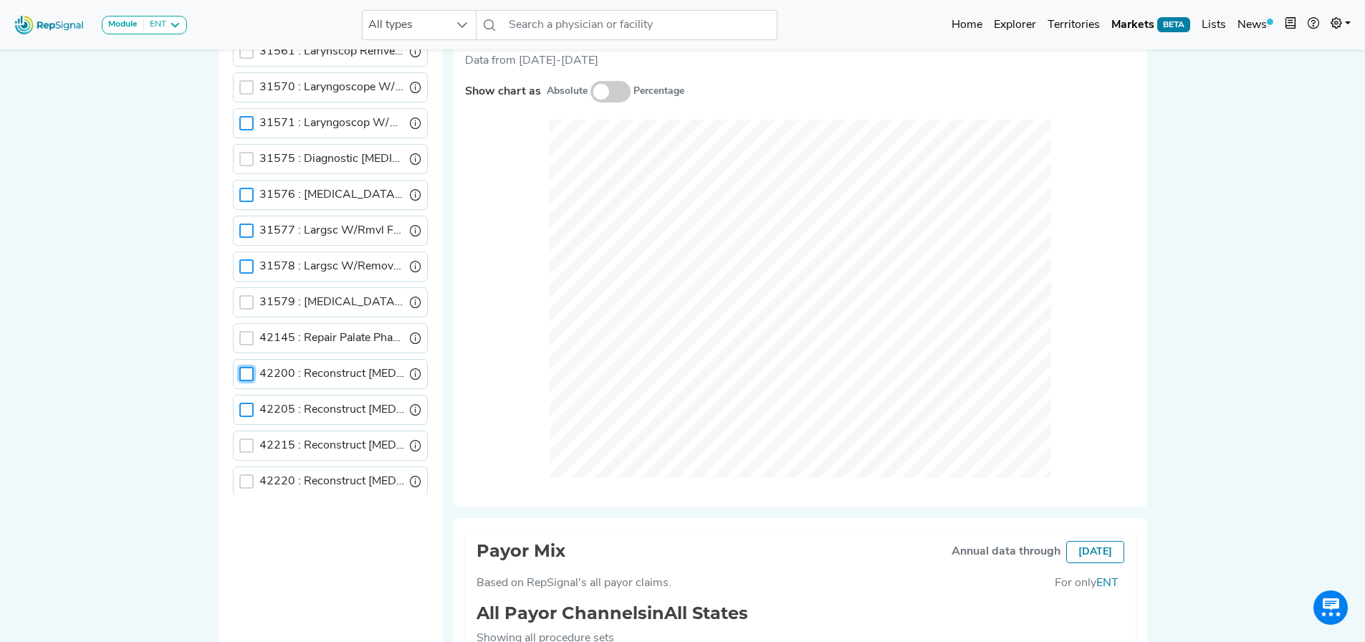
click at [243, 383] on div at bounding box center [246, 410] width 14 height 14
click at [244, 383] on icon at bounding box center [247, 410] width 10 height 10
click at [244, 379] on div at bounding box center [246, 374] width 14 height 14
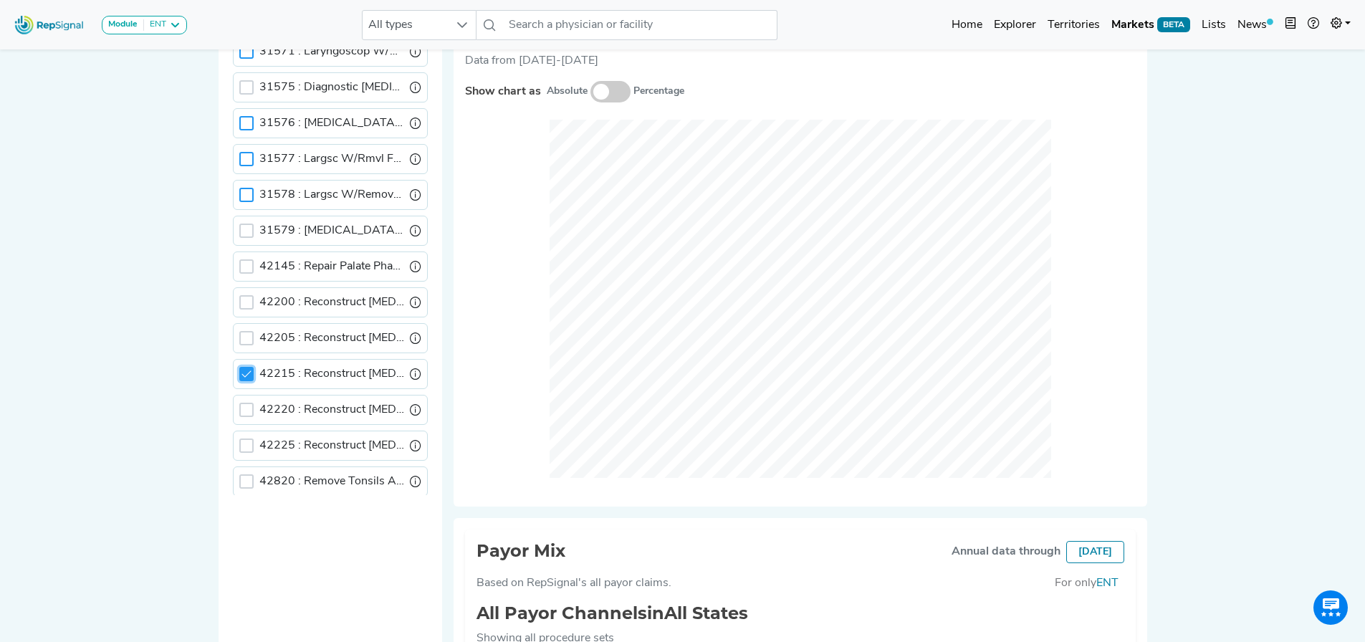
scroll to position [7, 5]
click at [244, 376] on icon at bounding box center [246, 374] width 9 height 6
click at [245, 383] on div at bounding box center [246, 410] width 14 height 14
click at [247, 383] on icon at bounding box center [247, 410] width 10 height 10
click at [248, 383] on div at bounding box center [246, 446] width 14 height 14
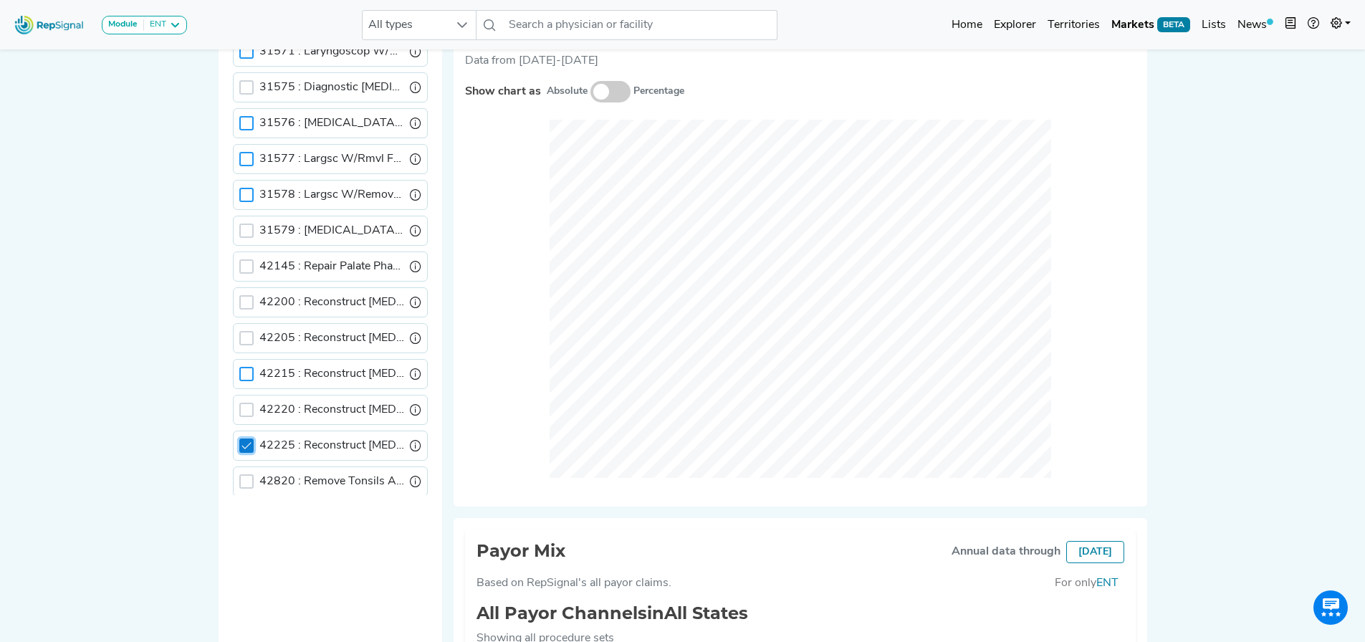
click at [248, 383] on icon at bounding box center [247, 446] width 10 height 10
click at [247, 325] on div "42820 : Remove Tonsils And Adenoids" at bounding box center [330, 338] width 195 height 30
click at [247, 337] on div at bounding box center [246, 338] width 14 height 14
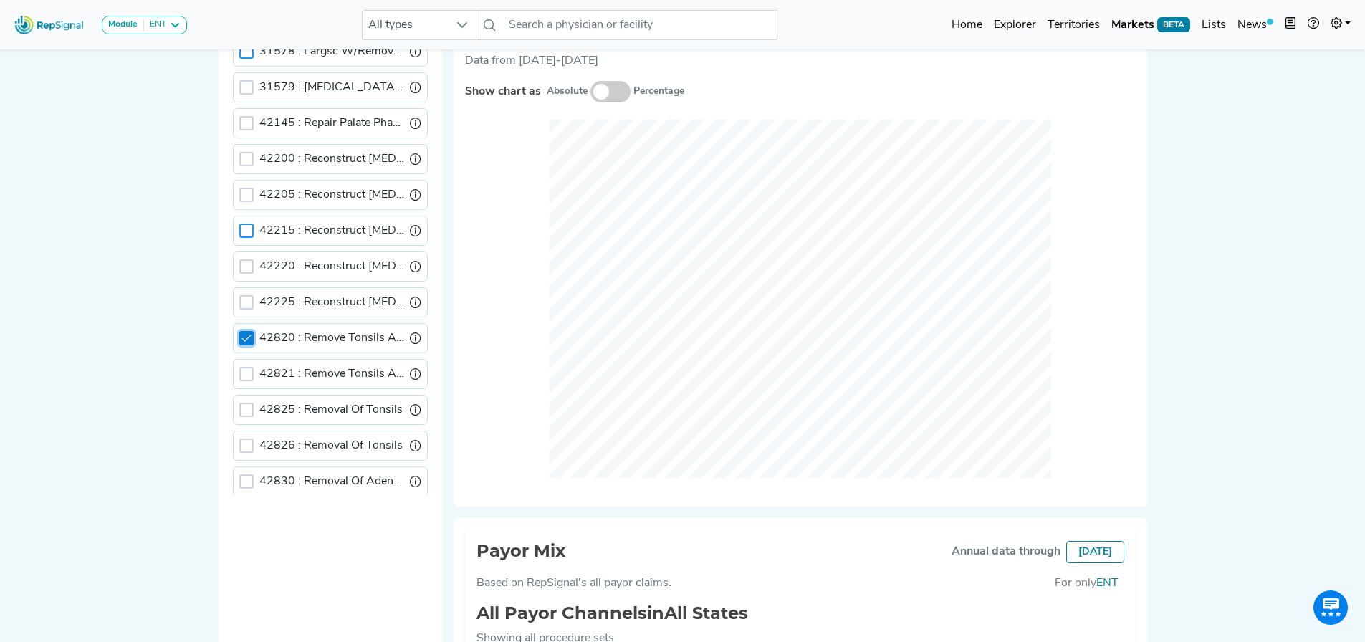
click at [244, 339] on icon at bounding box center [247, 338] width 10 height 10
click at [244, 372] on div at bounding box center [246, 374] width 14 height 14
click at [244, 372] on icon at bounding box center [247, 374] width 10 height 10
click at [250, 383] on div at bounding box center [246, 410] width 14 height 14
click at [249, 383] on icon at bounding box center [247, 410] width 10 height 10
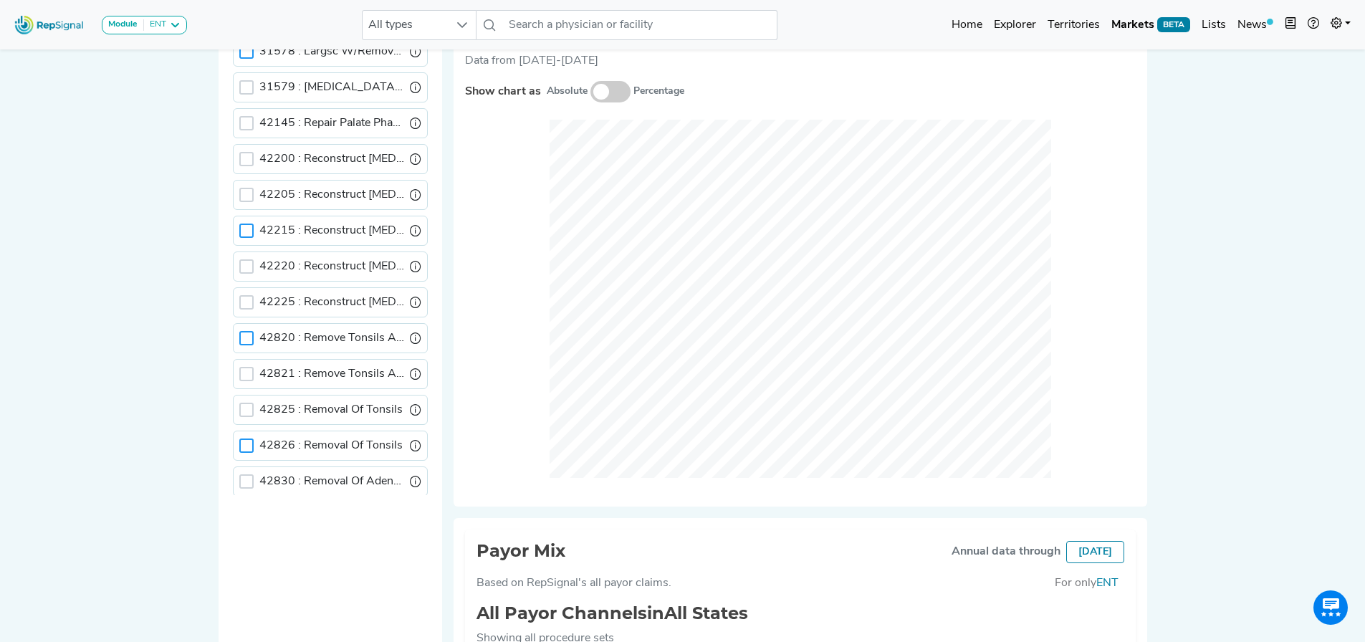
click at [250, 383] on div at bounding box center [246, 446] width 14 height 14
click at [249, 383] on icon at bounding box center [247, 446] width 10 height 10
click at [247, 333] on div at bounding box center [246, 338] width 14 height 14
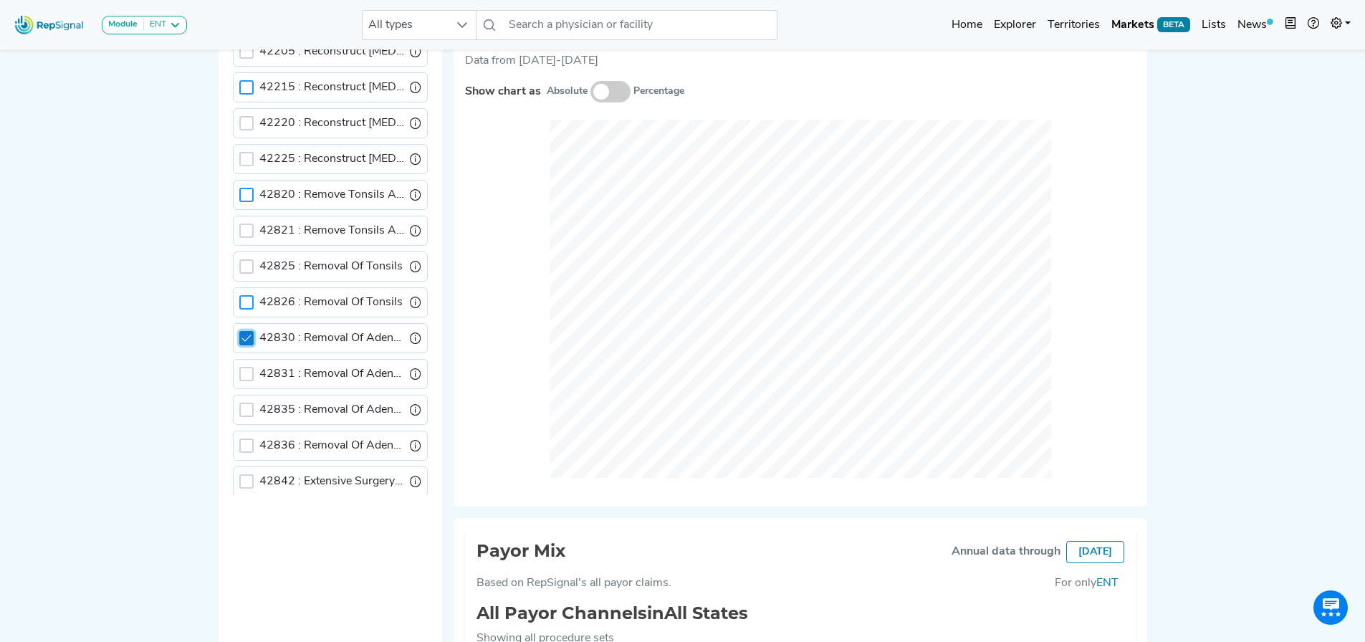
click at [245, 339] on icon at bounding box center [247, 338] width 10 height 10
click at [245, 372] on div at bounding box center [246, 374] width 14 height 14
click at [244, 371] on icon at bounding box center [247, 374] width 10 height 10
click at [247, 383] on div at bounding box center [246, 410] width 14 height 14
click at [247, 383] on icon at bounding box center [247, 410] width 10 height 10
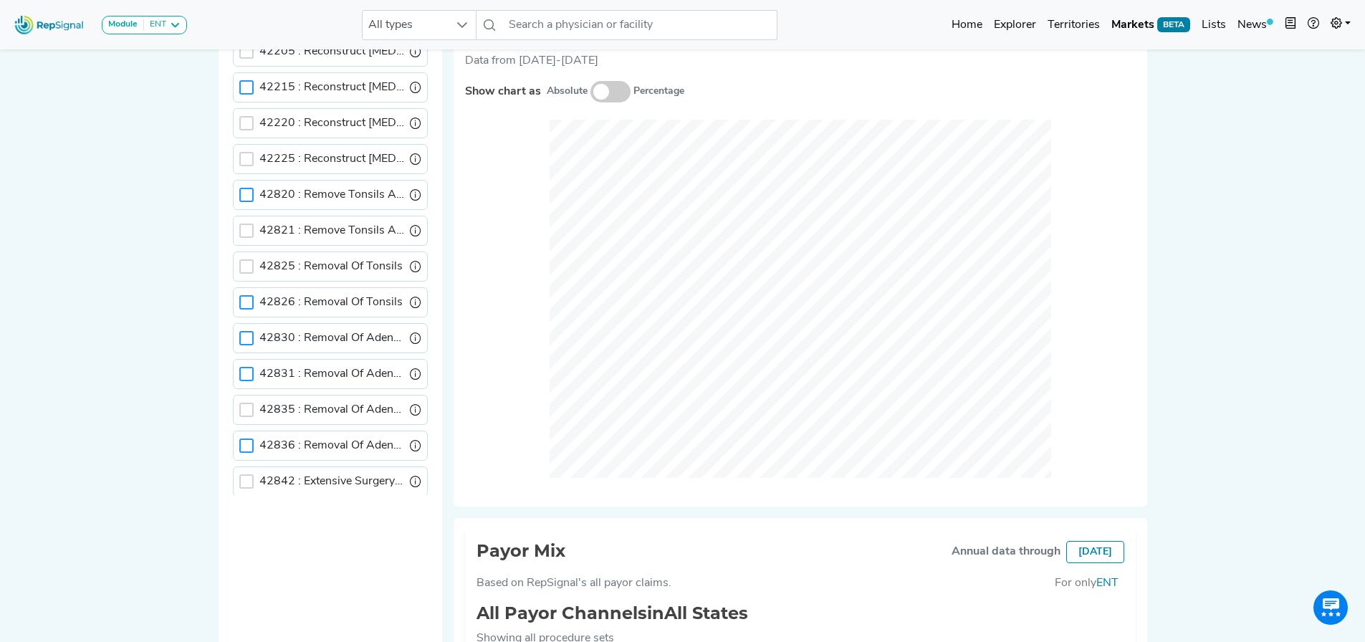
click at [247, 383] on div at bounding box center [246, 446] width 14 height 14
click at [247, 383] on icon at bounding box center [247, 446] width 10 height 10
click at [249, 383] on div at bounding box center [246, 481] width 14 height 14
click at [247, 383] on icon at bounding box center [247, 482] width 10 height 10
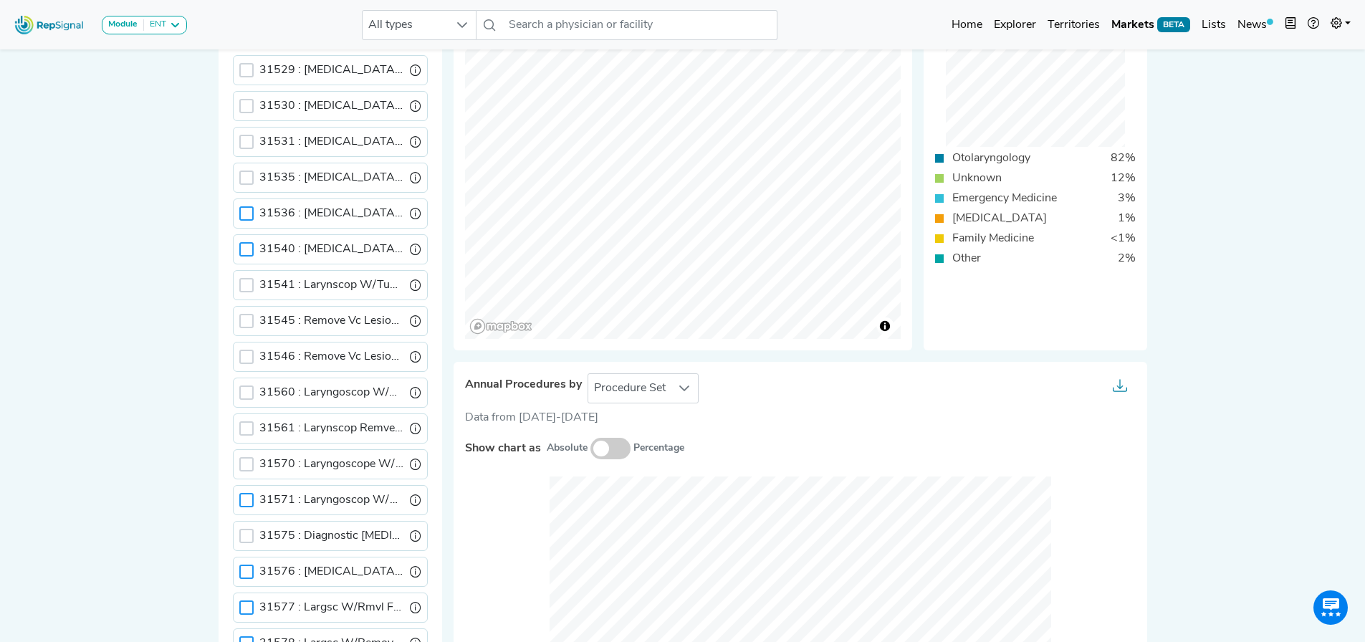
scroll to position [768, 0]
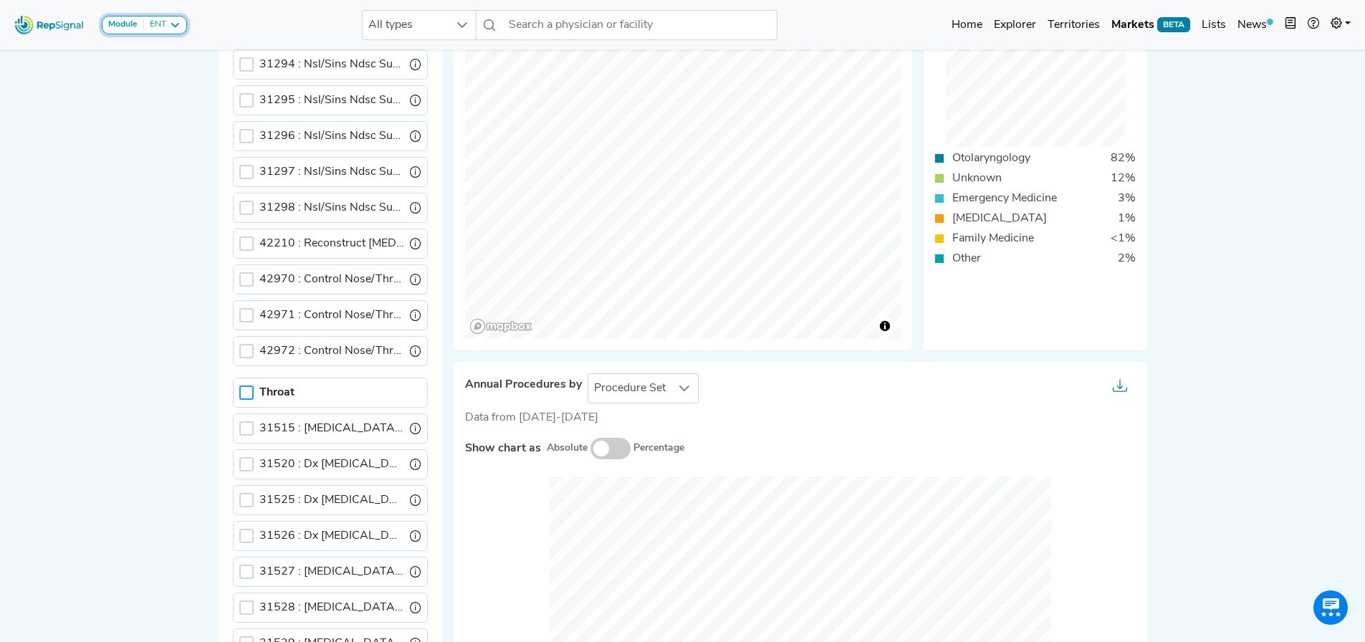
click at [144, 19] on div "ENT" at bounding box center [155, 24] width 22 height 11
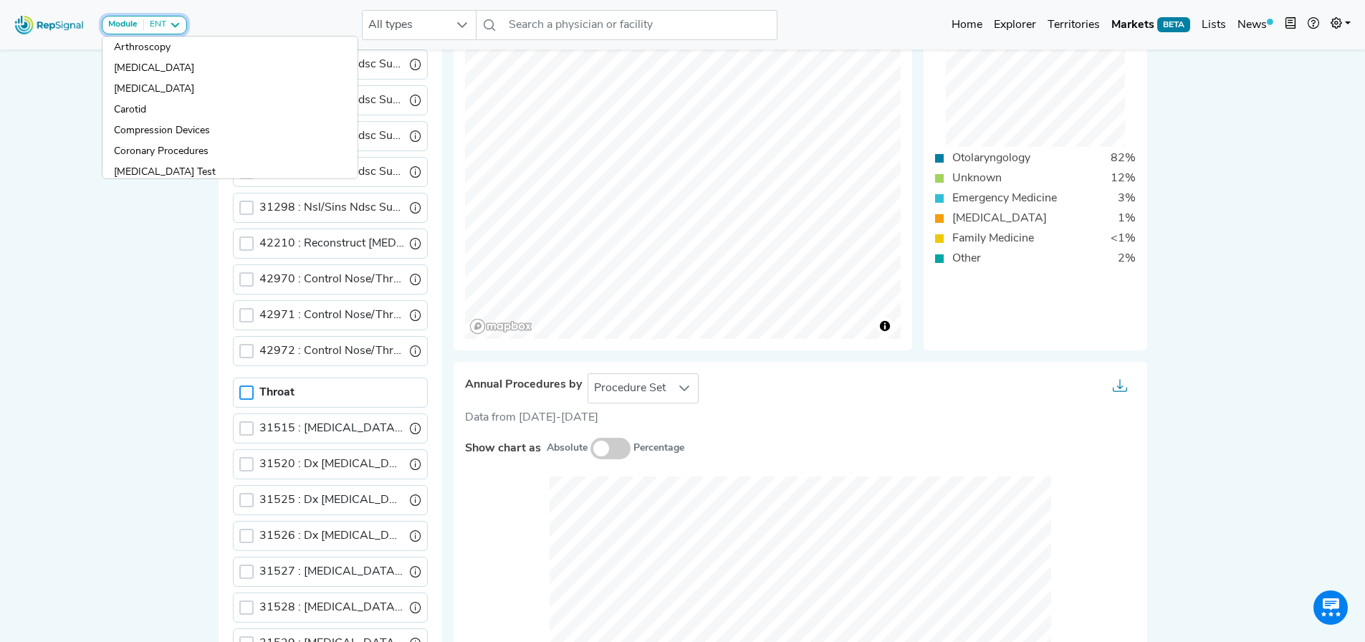
scroll to position [0, 0]
click at [178, 50] on link "Arthroscopy" at bounding box center [229, 52] width 255 height 21
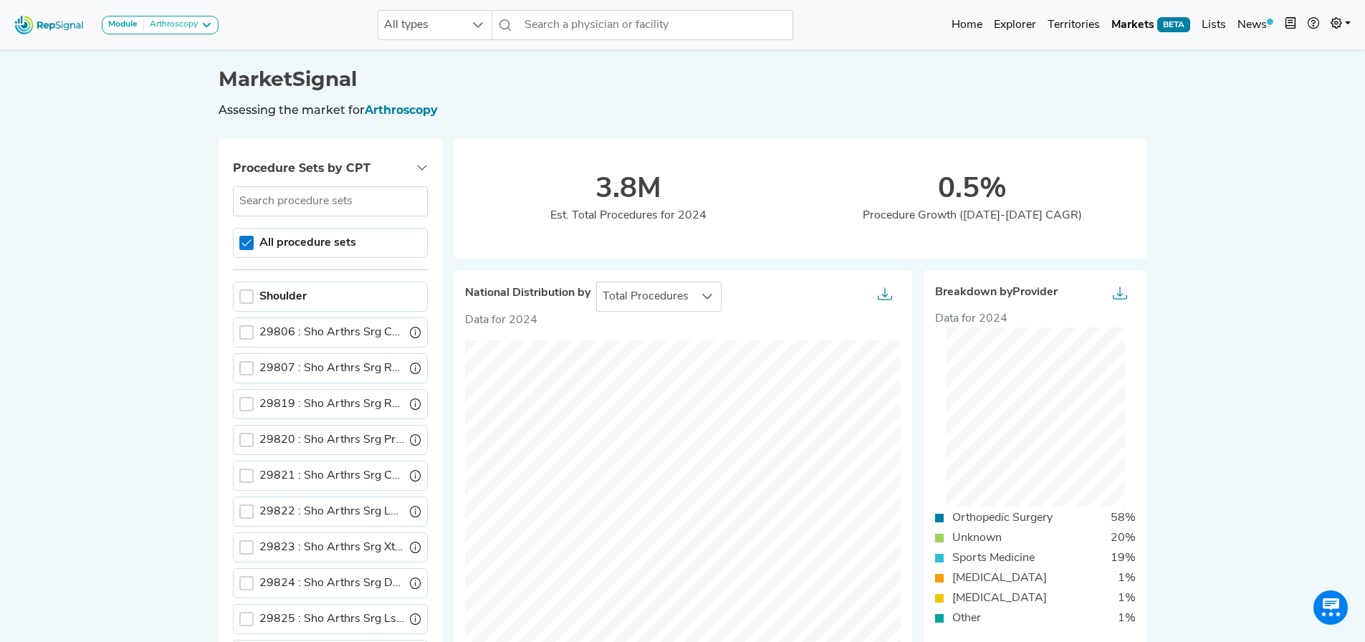
click at [247, 242] on icon at bounding box center [247, 243] width 10 height 10
click at [245, 302] on div at bounding box center [246, 297] width 14 height 14
click at [247, 306] on div "Shoulder" at bounding box center [330, 297] width 195 height 30
click at [249, 301] on icon at bounding box center [247, 297] width 10 height 10
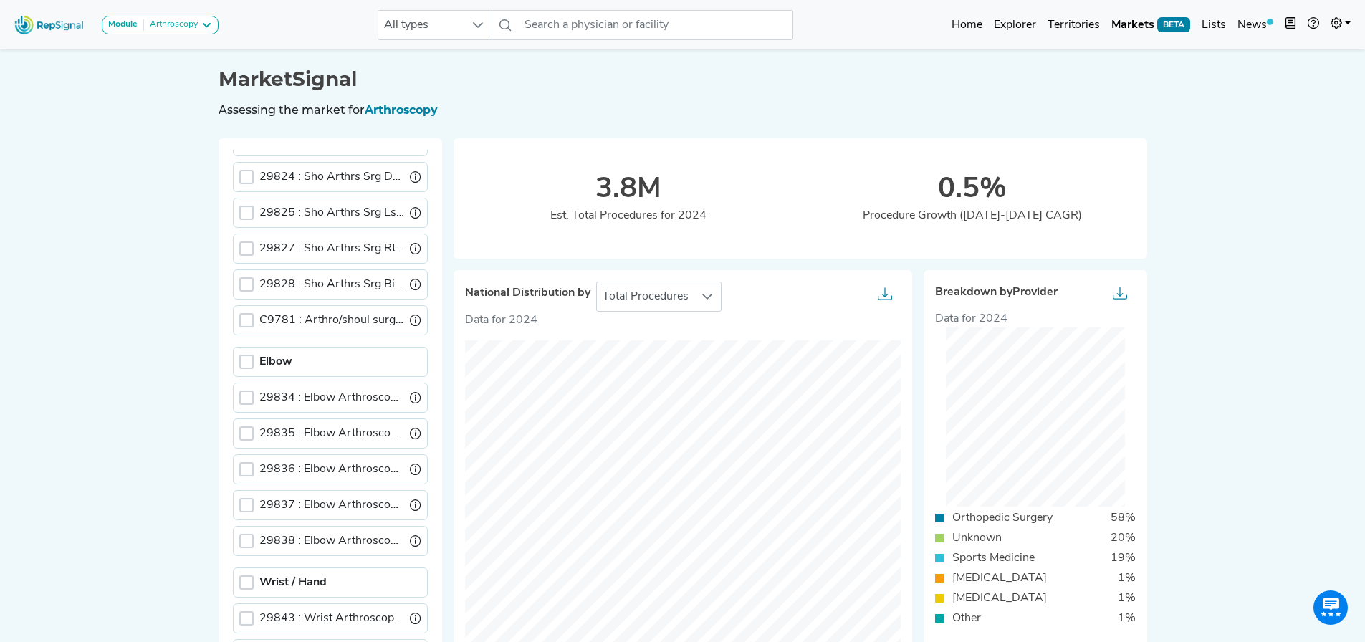
scroll to position [502, 0]
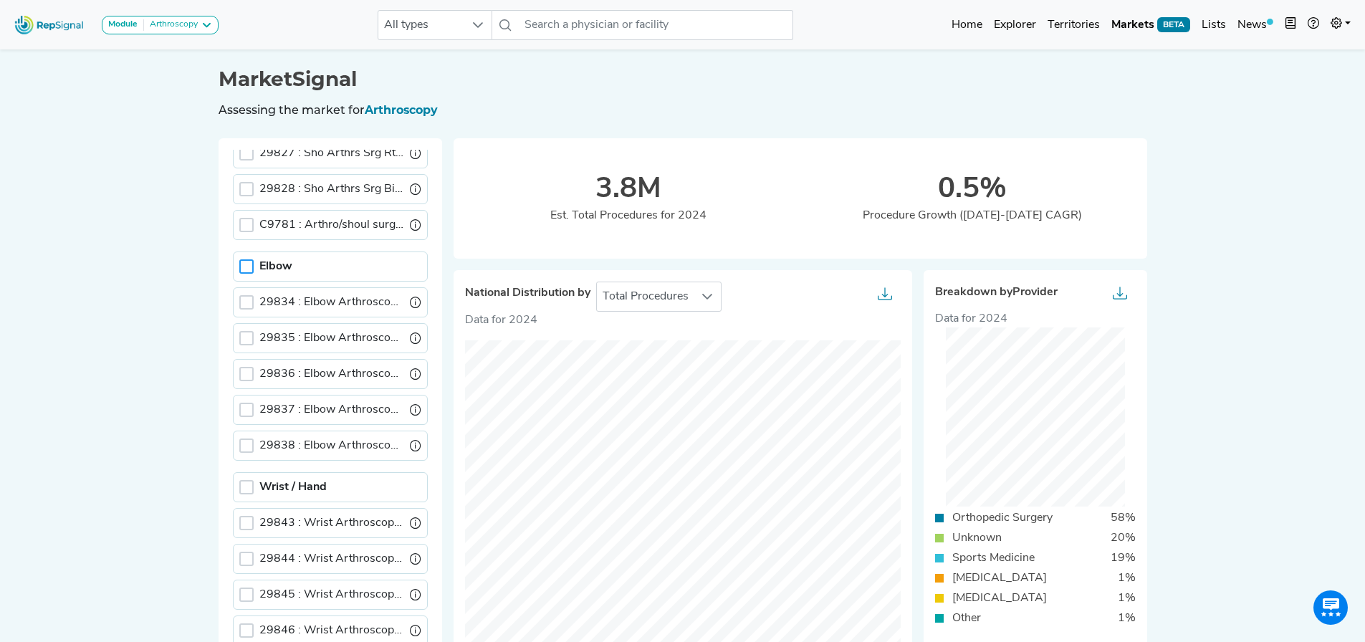
click at [250, 267] on div at bounding box center [246, 266] width 14 height 14
click at [252, 262] on div at bounding box center [246, 266] width 14 height 14
click at [245, 383] on div at bounding box center [246, 487] width 14 height 14
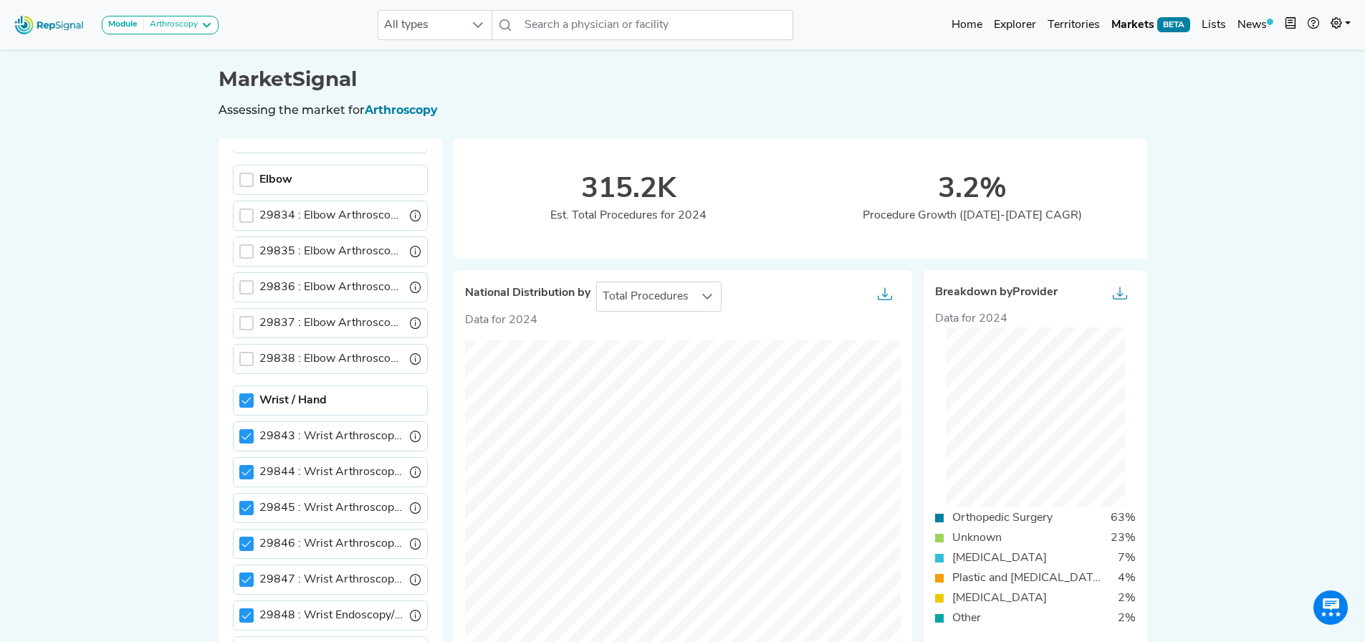
scroll to position [788, 0]
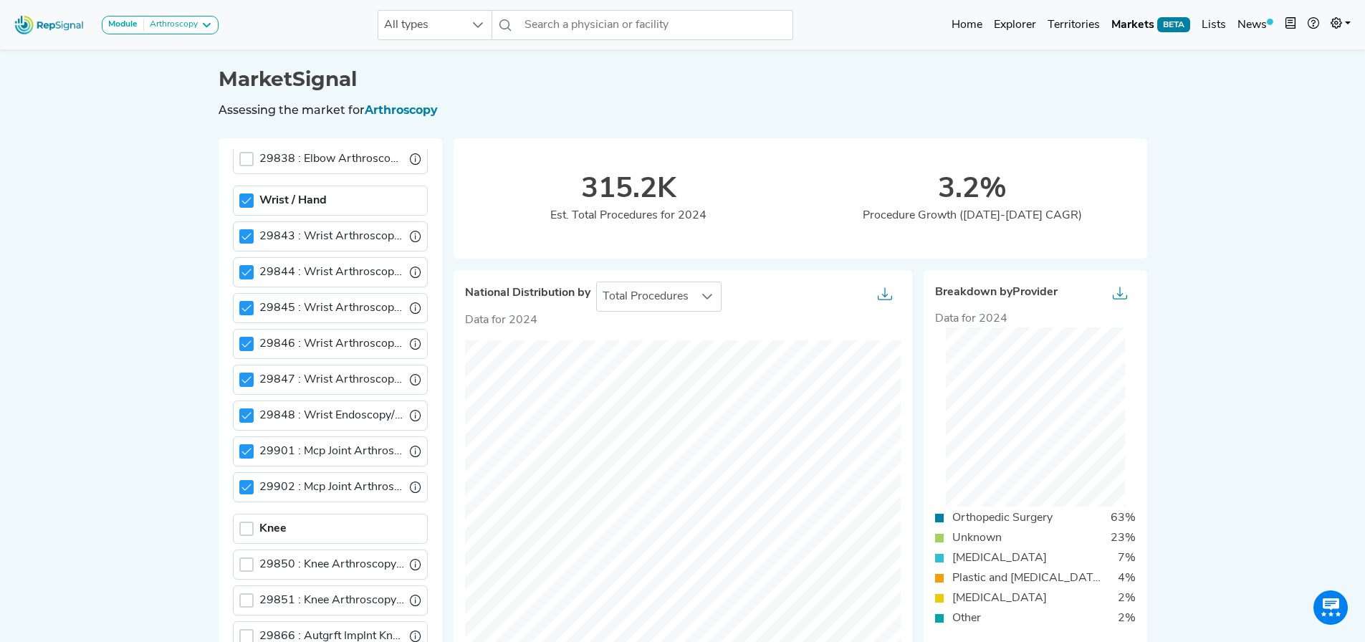
click at [247, 199] on icon at bounding box center [247, 201] width 10 height 10
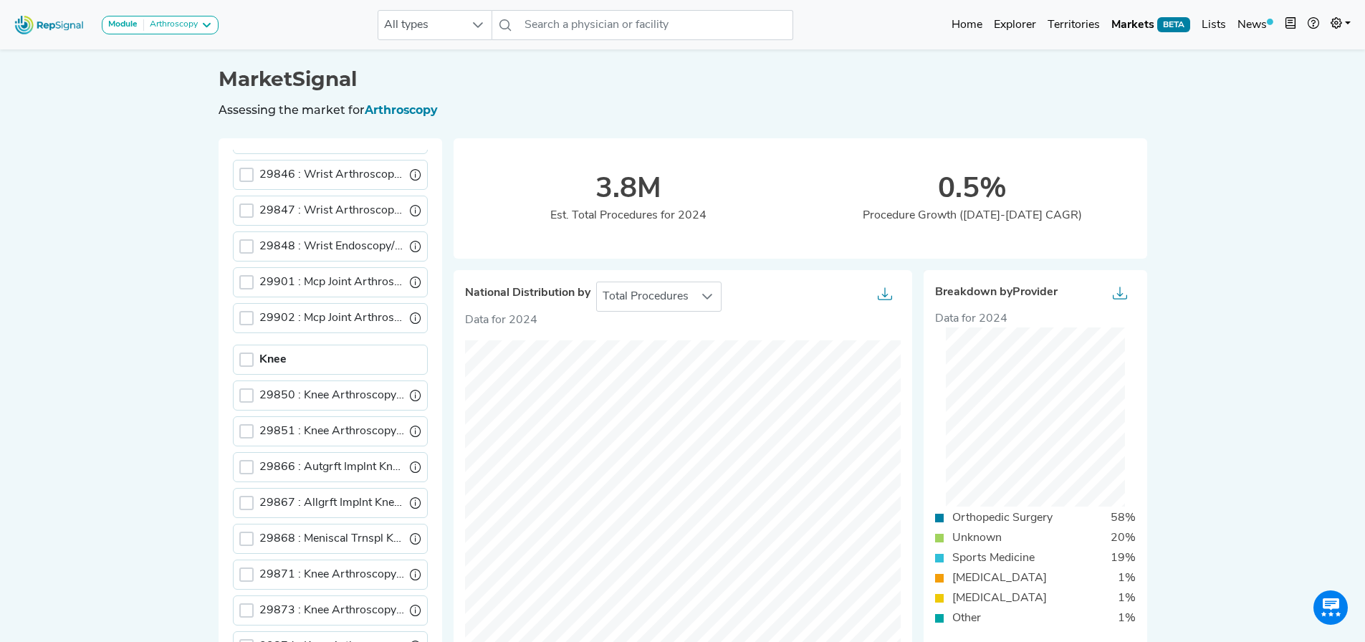
scroll to position [1003, 0]
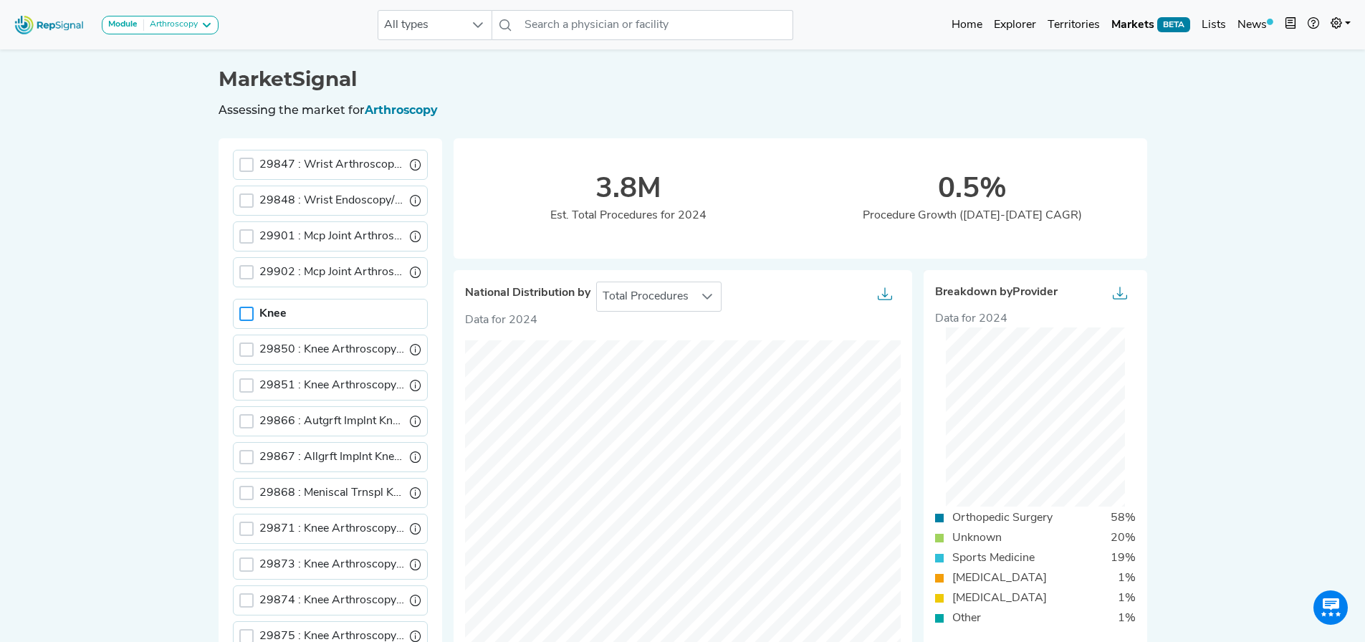
click at [249, 313] on div at bounding box center [246, 314] width 14 height 14
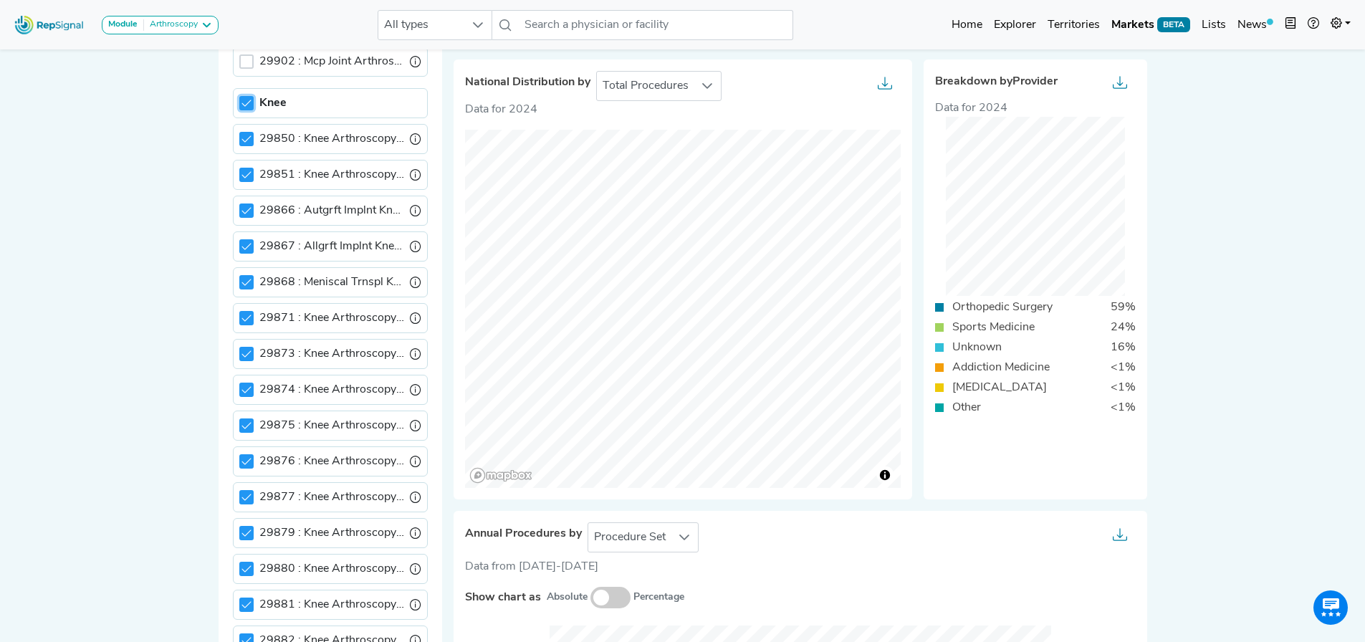
scroll to position [143, 0]
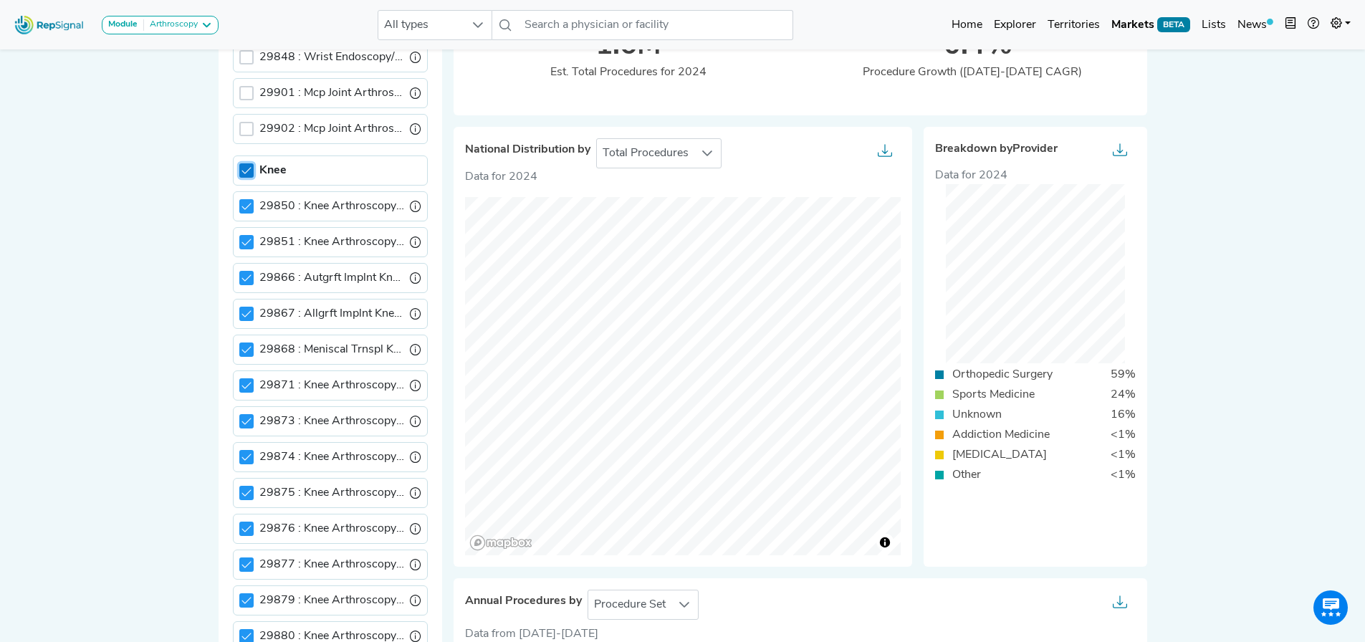
click at [244, 166] on icon at bounding box center [247, 171] width 10 height 10
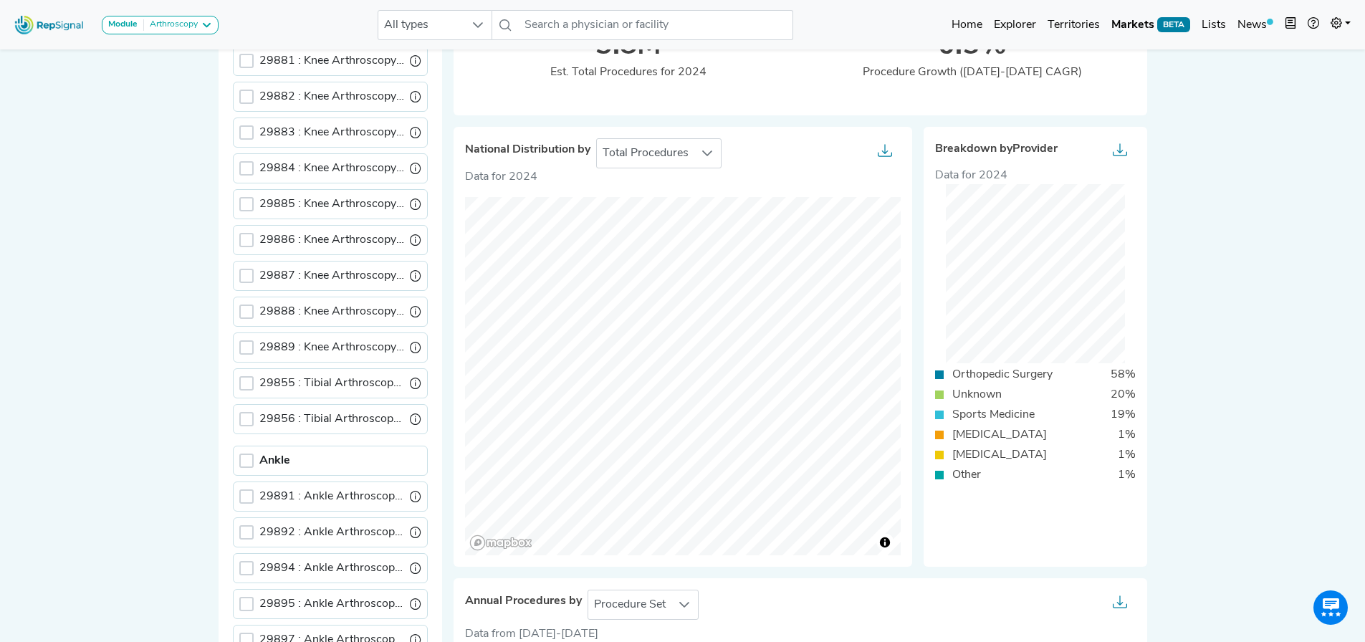
scroll to position [1615, 0]
click at [249, 383] on div at bounding box center [246, 460] width 14 height 14
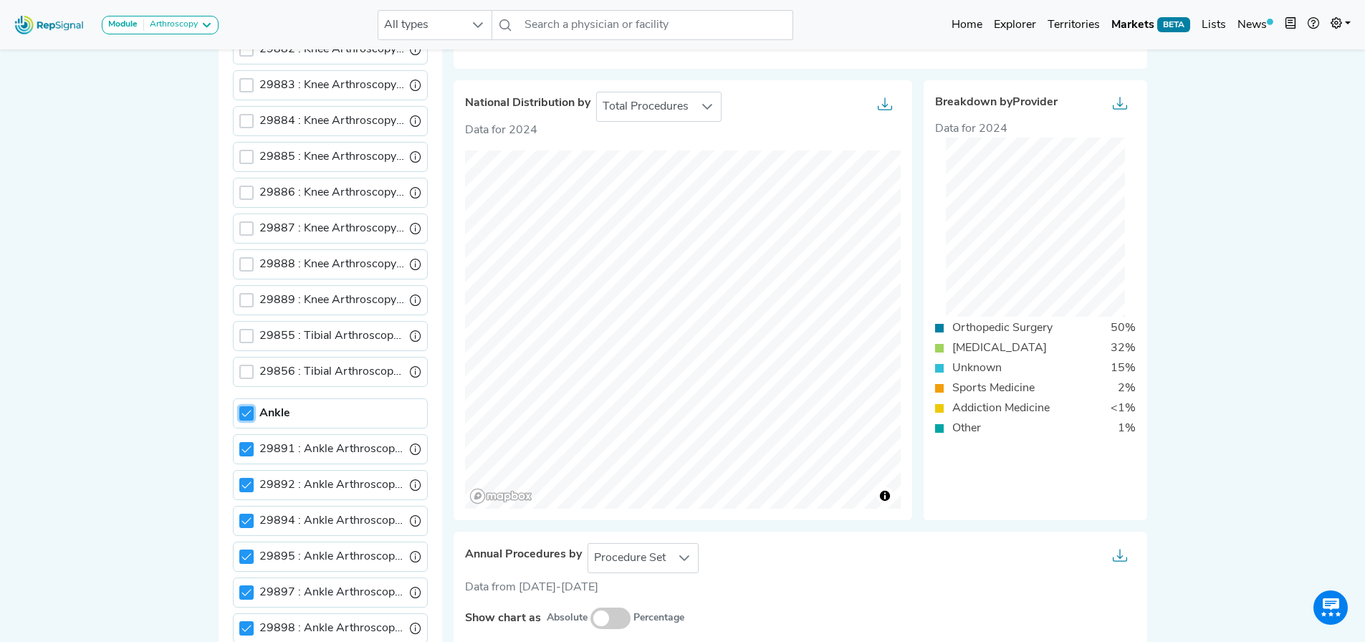
scroll to position [215, 0]
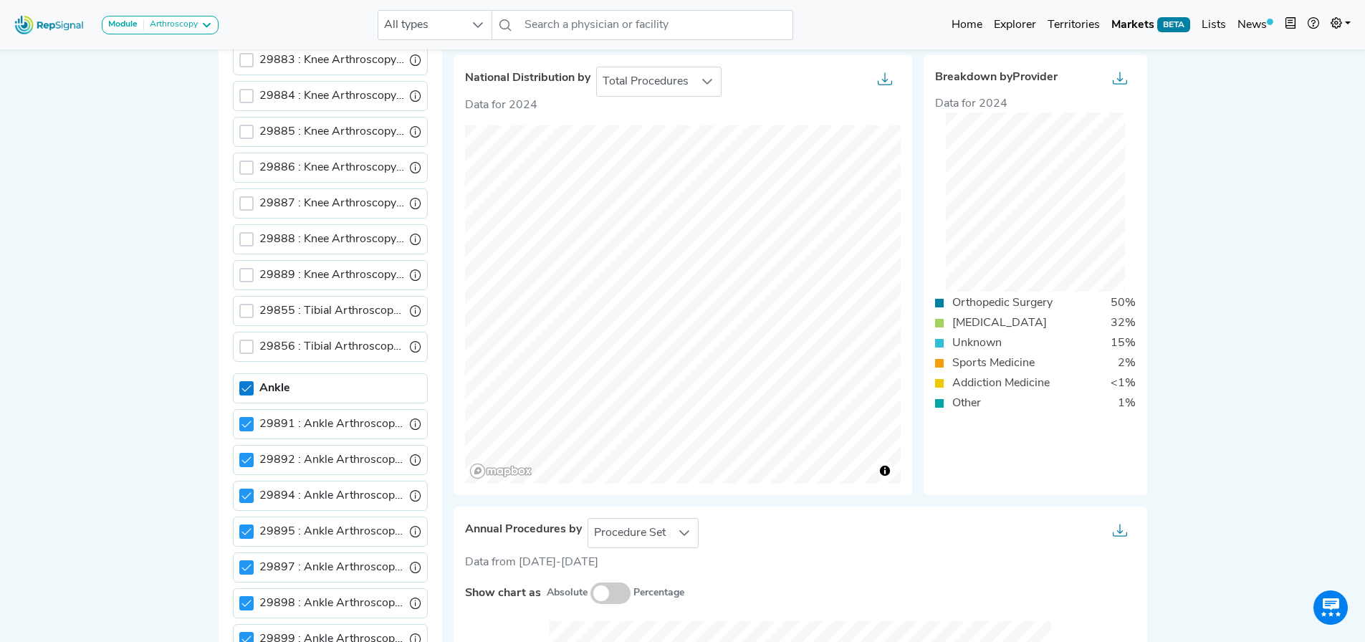
click at [245, 383] on icon at bounding box center [247, 388] width 10 height 10
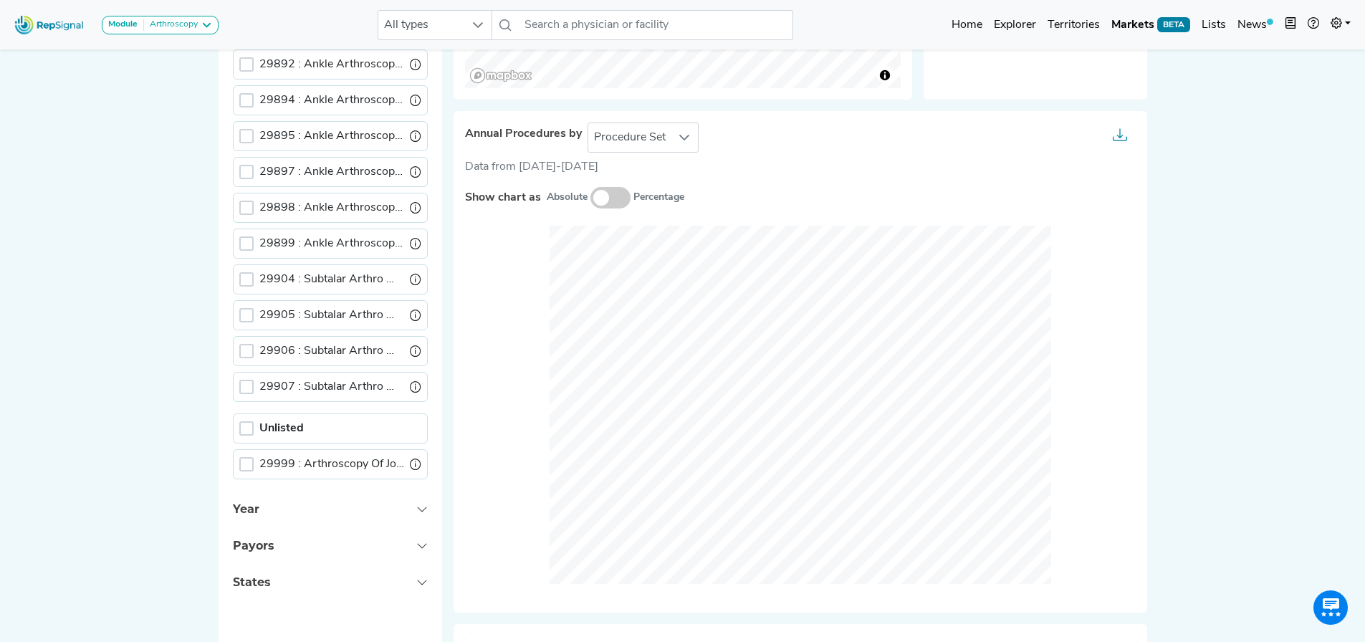
scroll to position [645, 0]
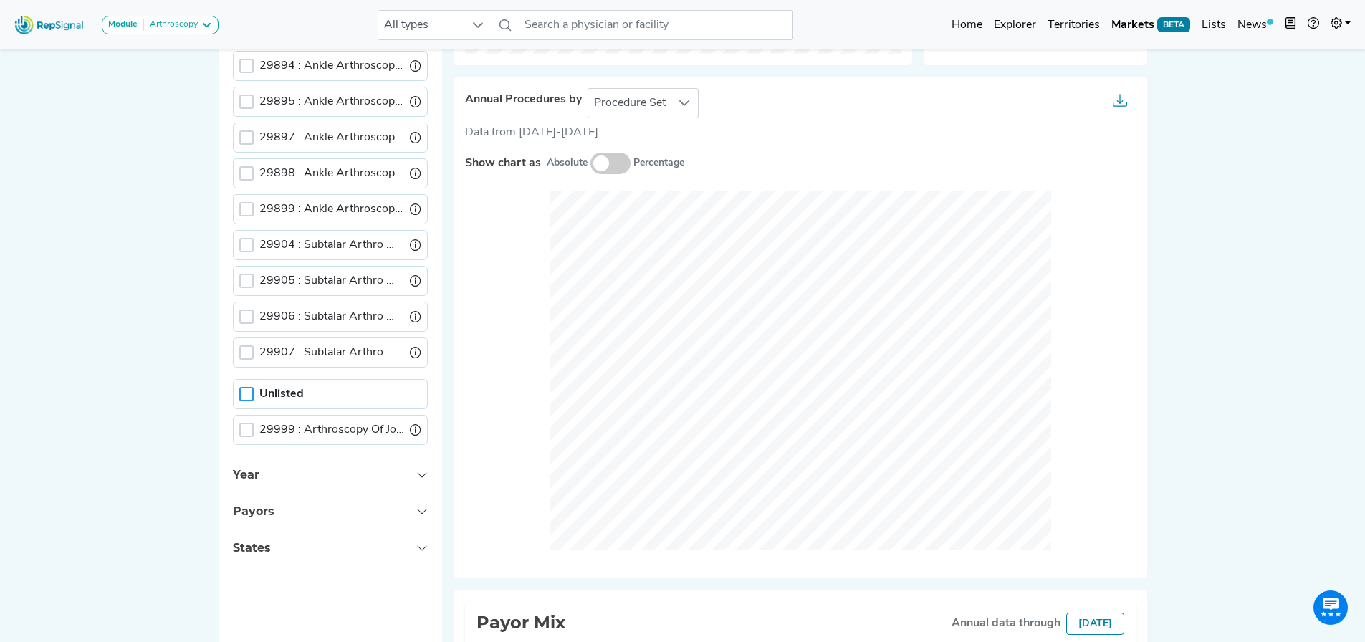
click at [242, 383] on div at bounding box center [246, 394] width 14 height 14
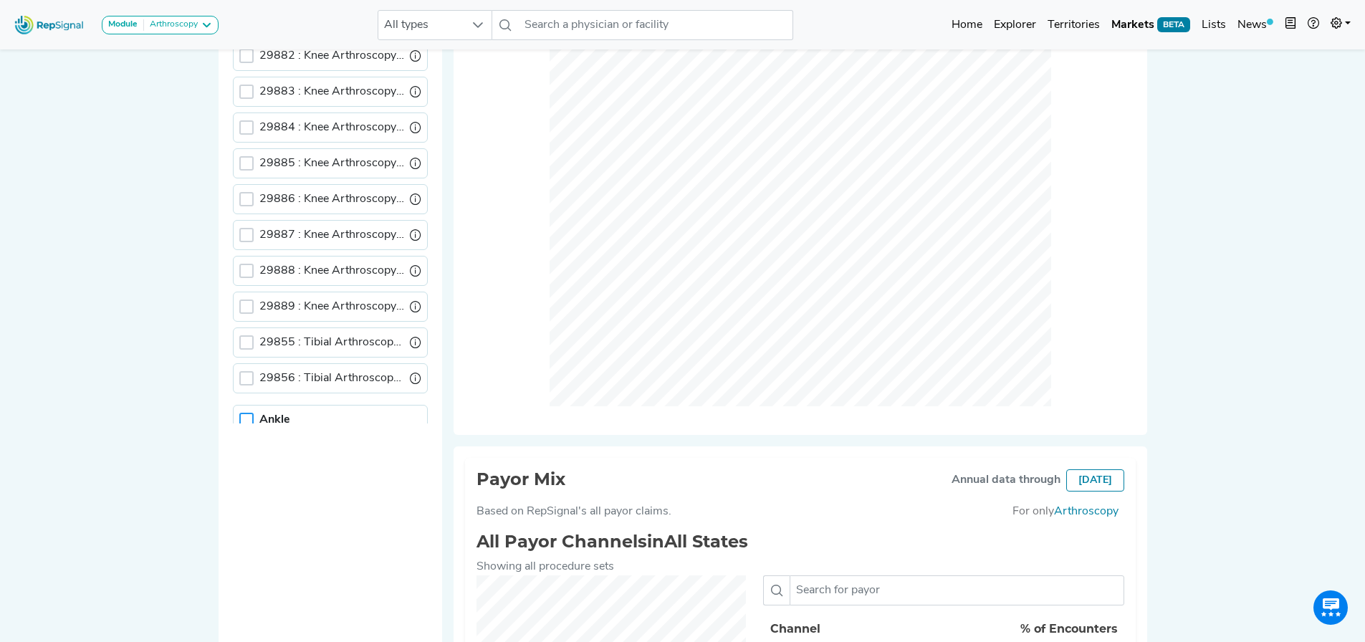
scroll to position [827, 0]
